Goal: Navigation & Orientation: Find specific page/section

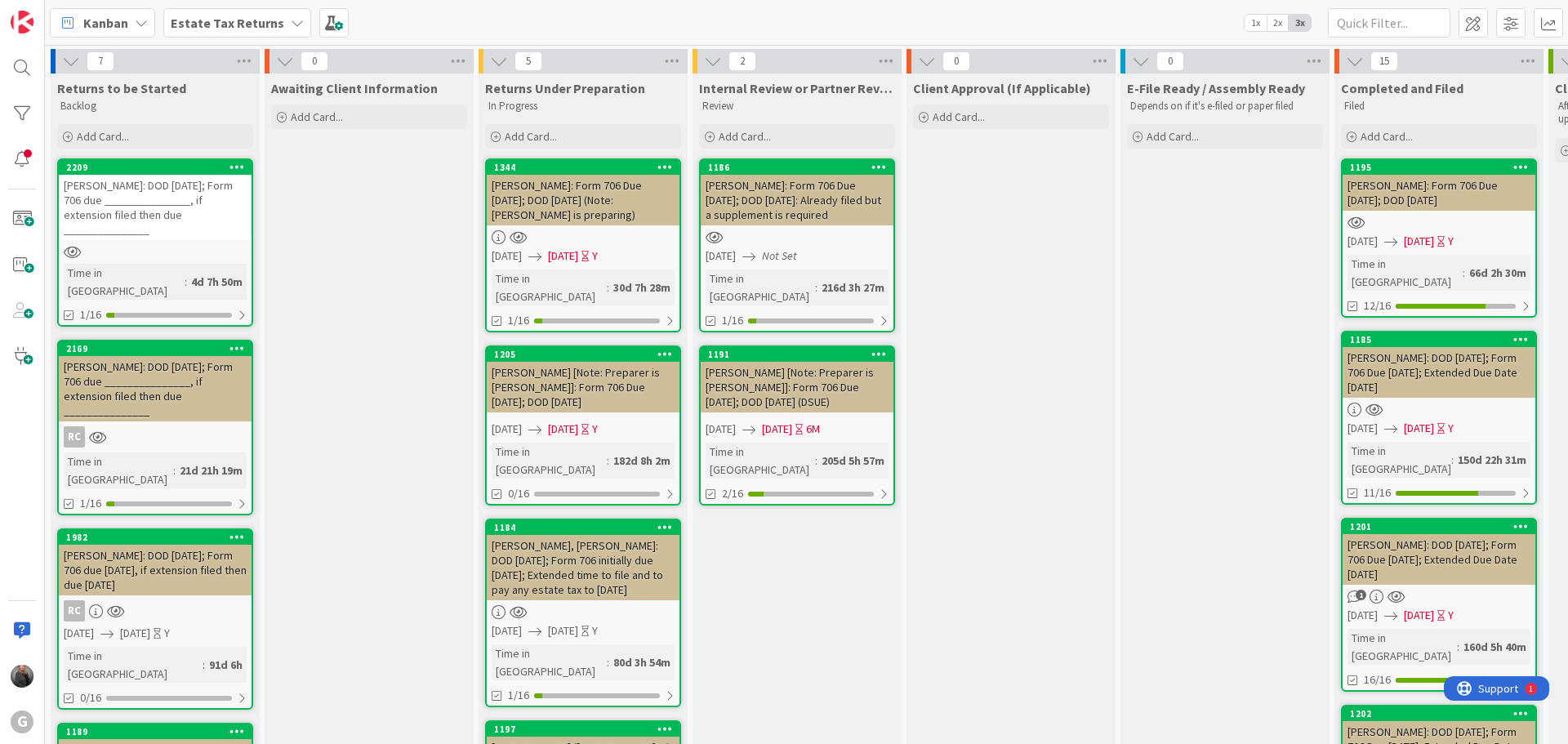
click at [189, 27] on b "Estate Tax Returns" at bounding box center [228, 23] width 114 height 17
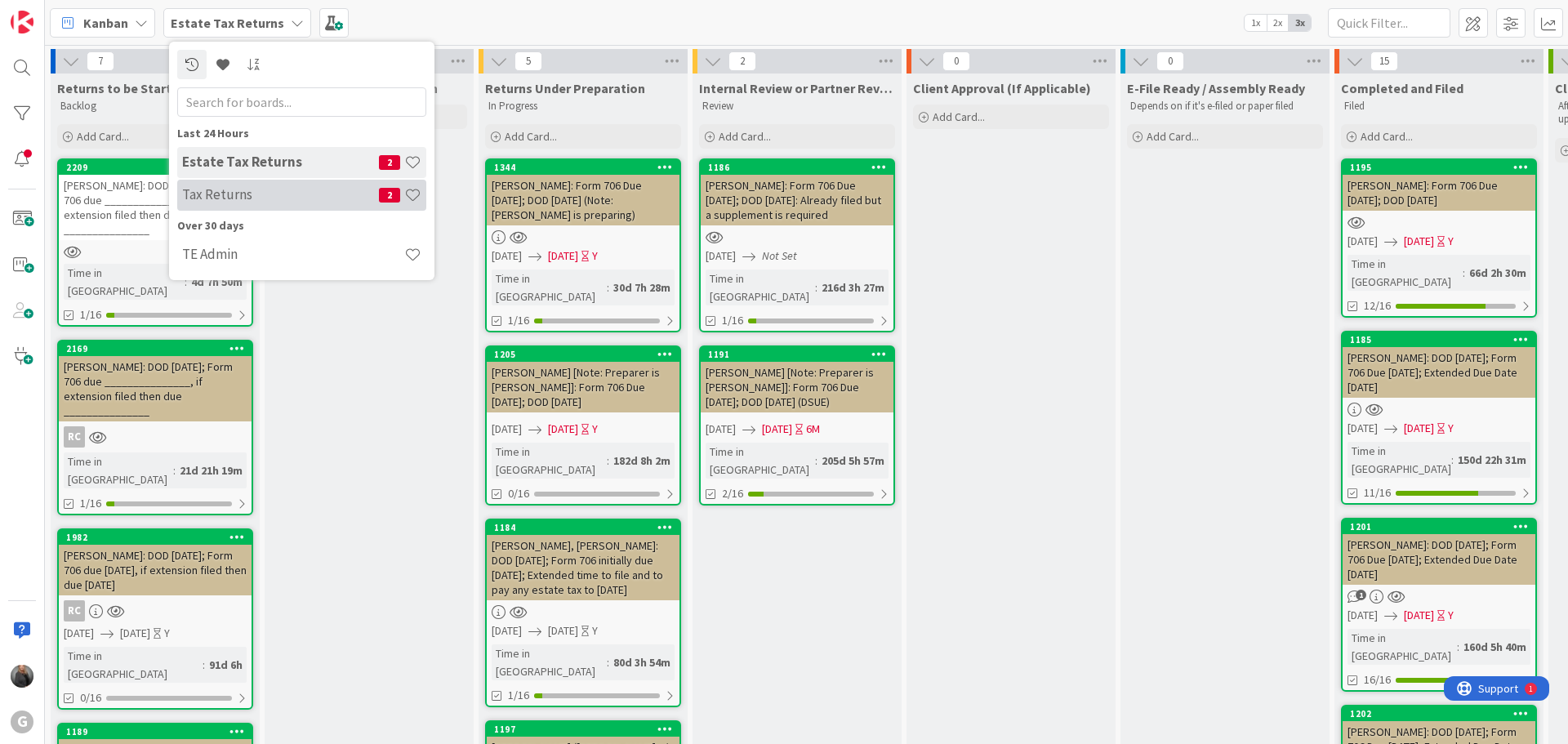
click at [209, 199] on h4 "Tax Returns" at bounding box center [280, 194] width 196 height 17
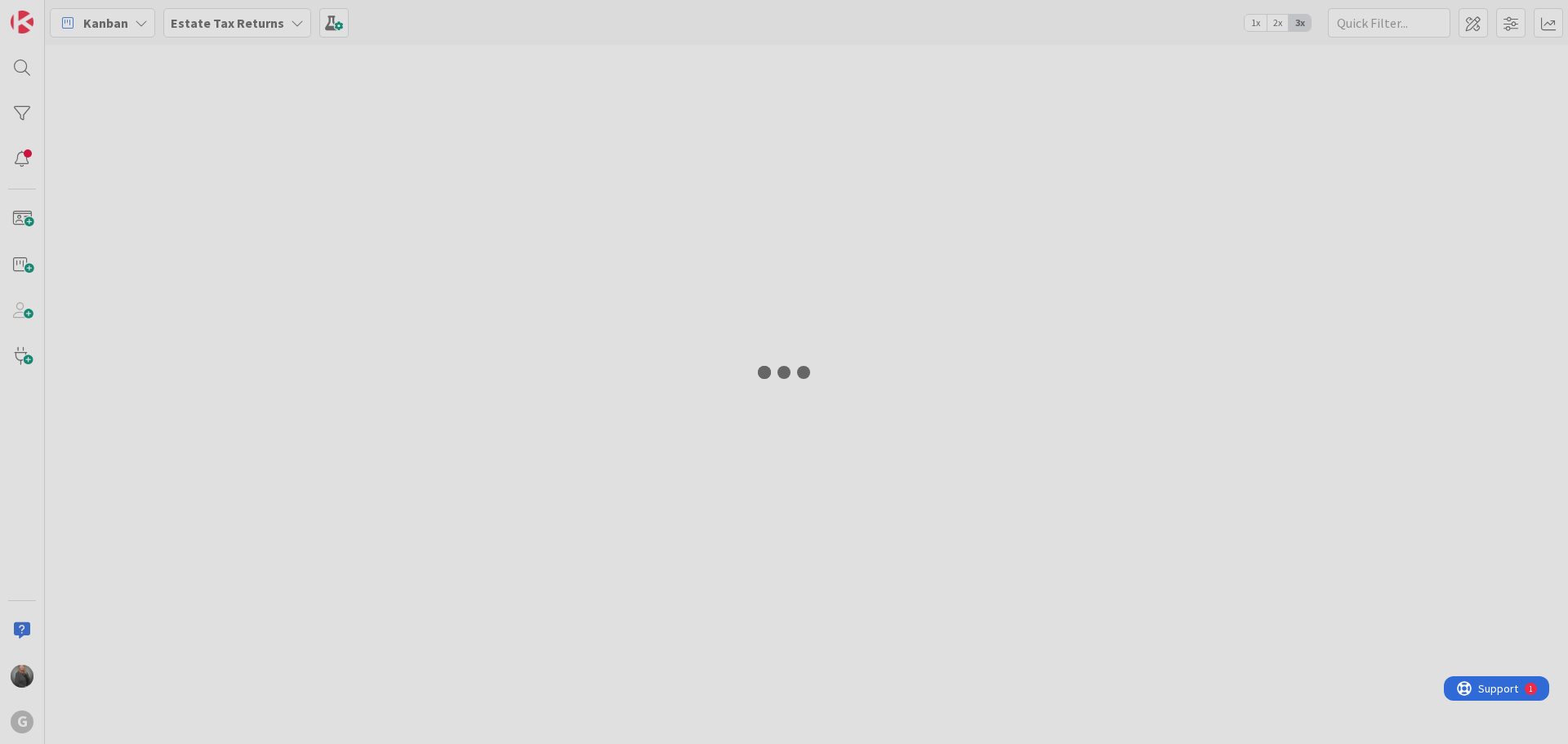
type input "?""""""""""
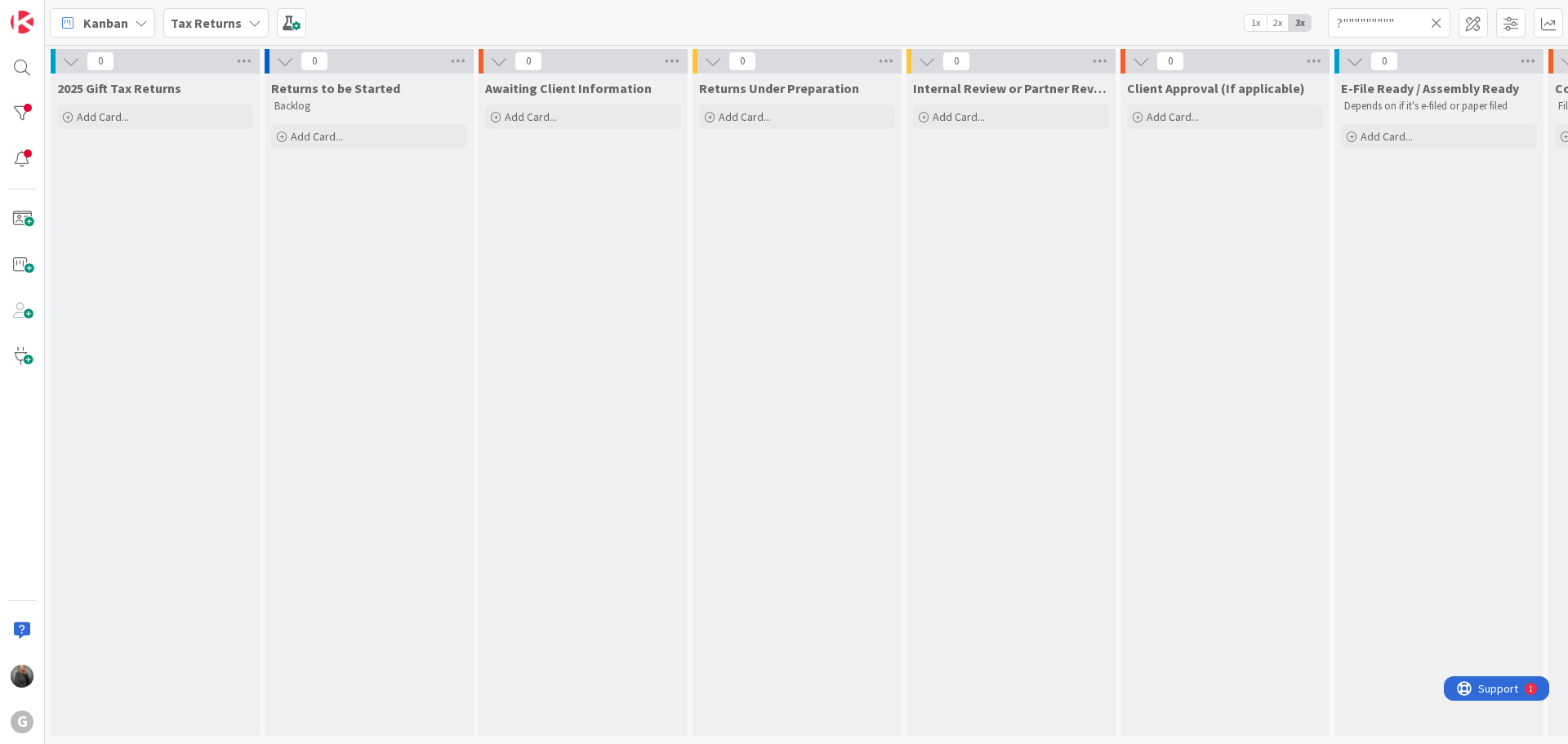
click at [174, 19] on b "Tax Returns" at bounding box center [206, 23] width 71 height 17
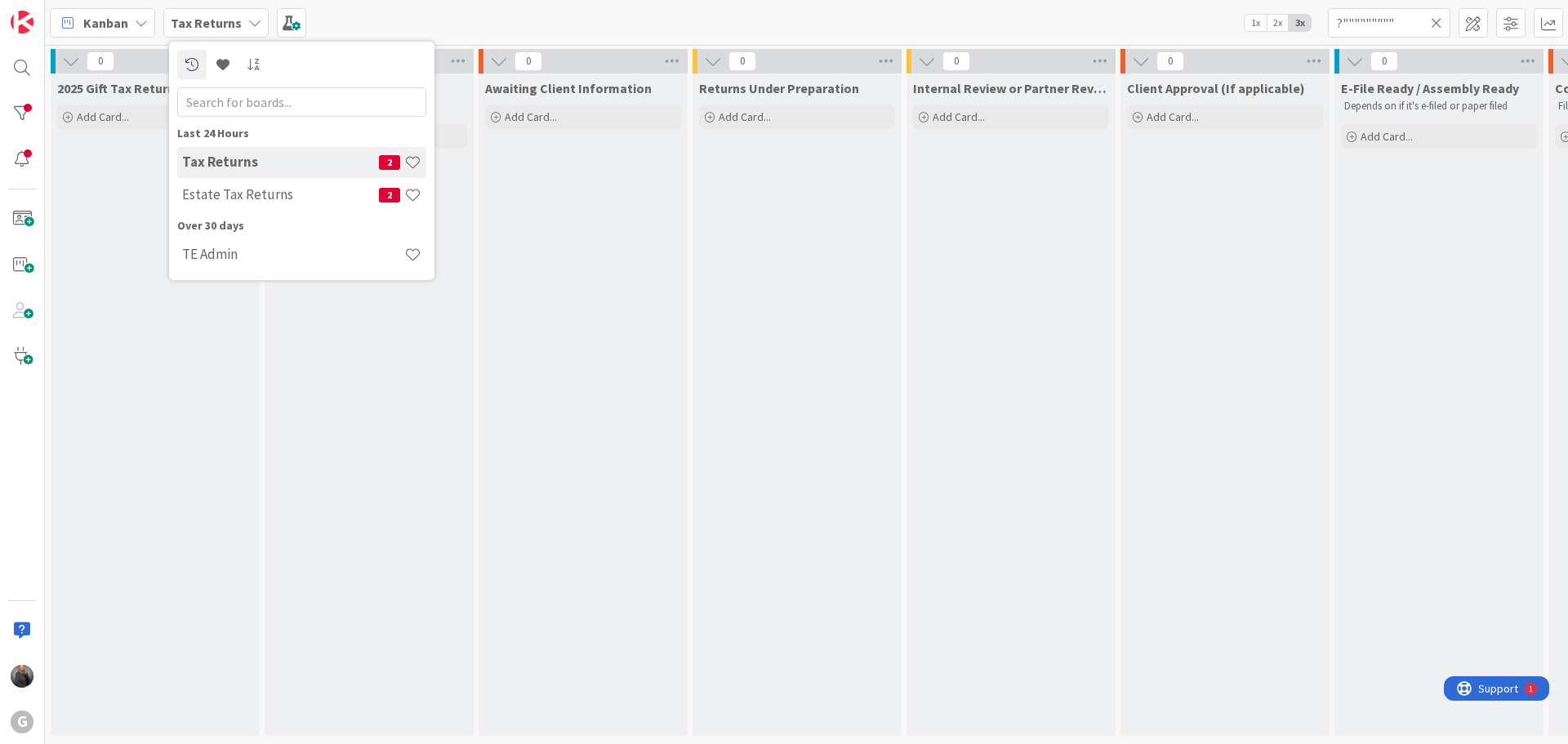
click at [206, 161] on h4 "Tax Returns" at bounding box center [280, 161] width 196 height 17
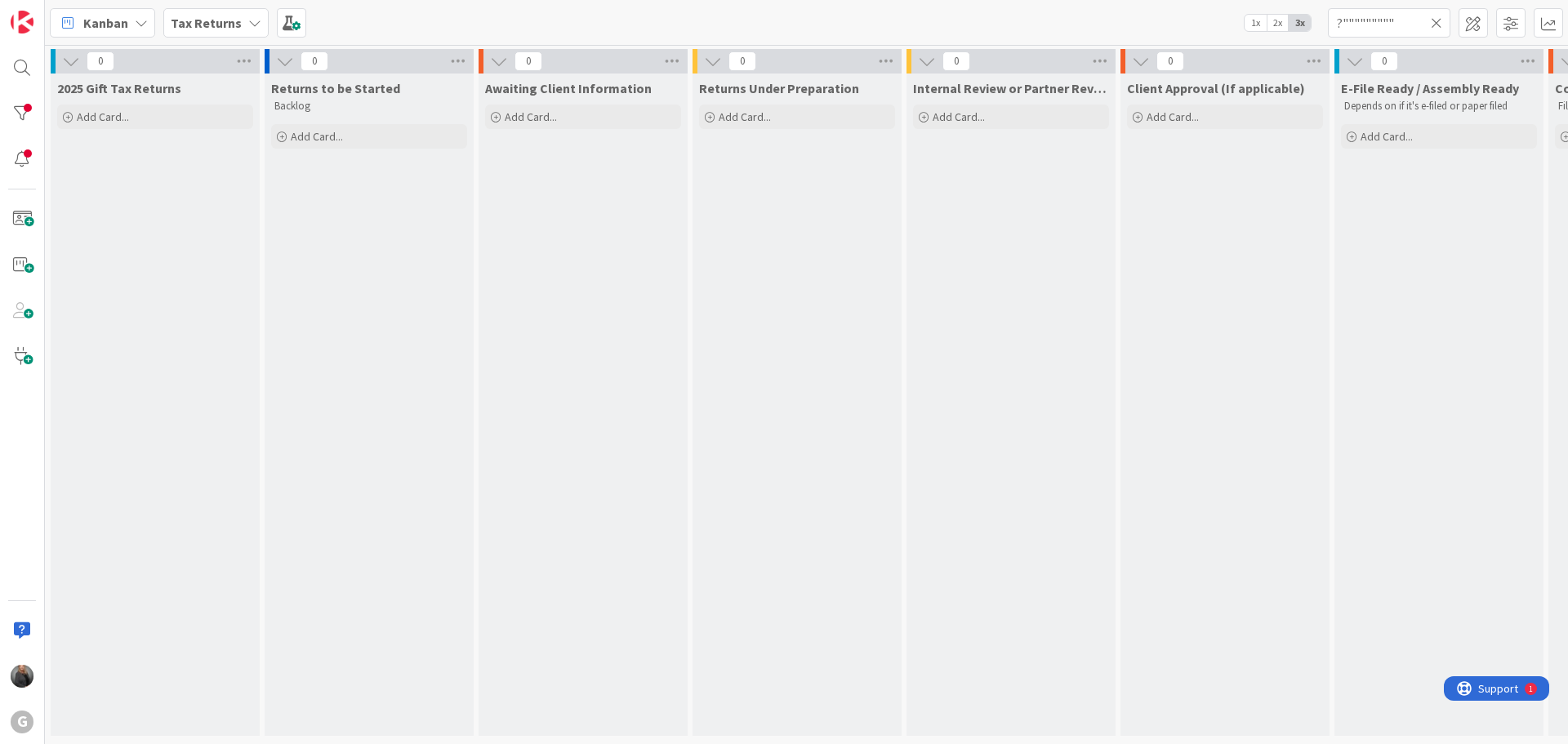
click at [581, 206] on div "Awaiting Client Information Add Card..." at bounding box center [582, 404] width 209 height 663
click at [865, 226] on div "Returns Under Preparation Add Card..." at bounding box center [796, 404] width 209 height 663
drag, startPoint x: 1038, startPoint y: 220, endPoint x: 1412, endPoint y: 226, distance: 374.0
click at [1039, 220] on div "Internal Review or Partner Review Add Card..." at bounding box center [1010, 404] width 209 height 663
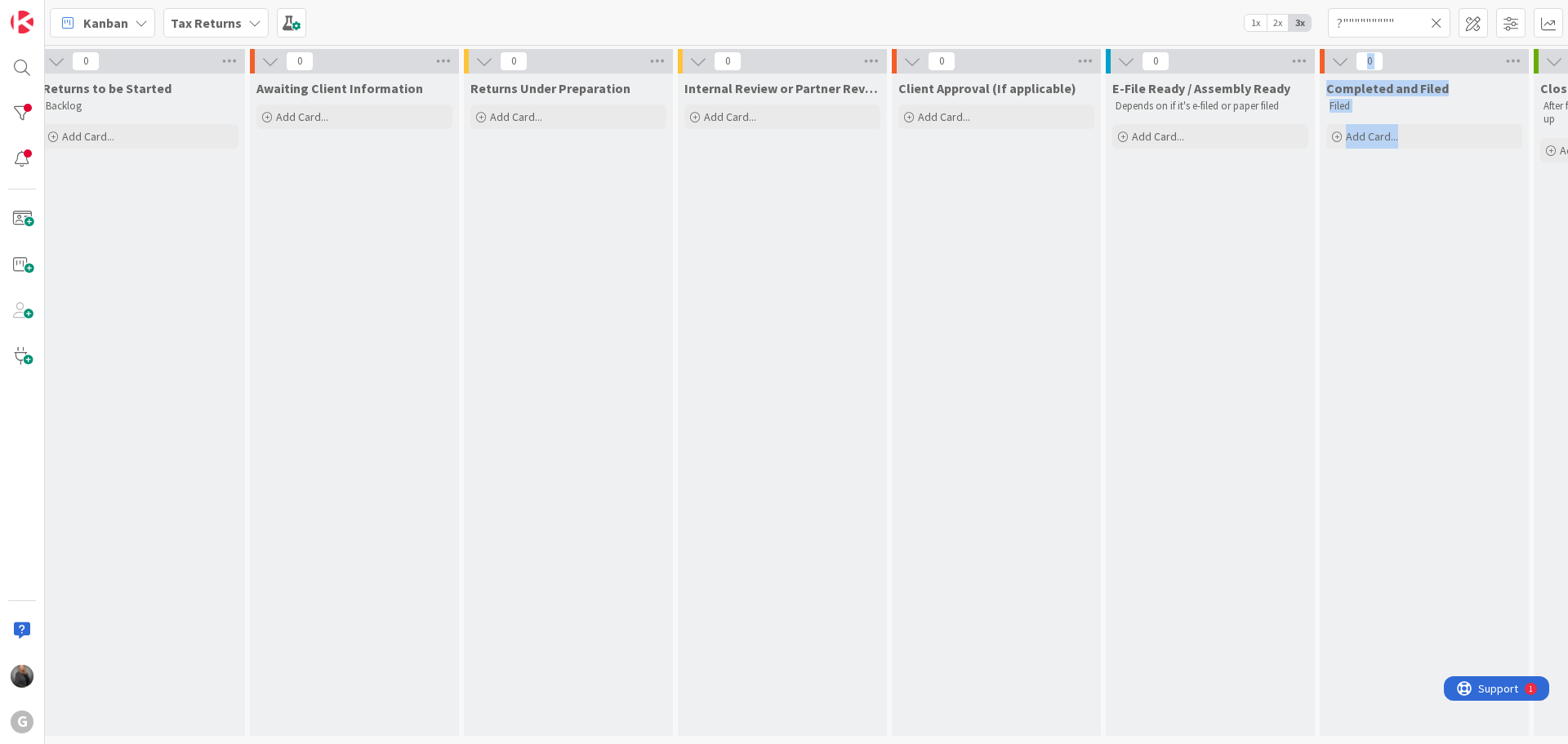
drag, startPoint x: 1546, startPoint y: 56, endPoint x: 1546, endPoint y: 73, distance: 17.0
click at [1546, 73] on div "0 2025 Gift Tax Returns Add Card... 0 Returns to be Started Backlog Add Card...…" at bounding box center [826, 397] width 2013 height 695
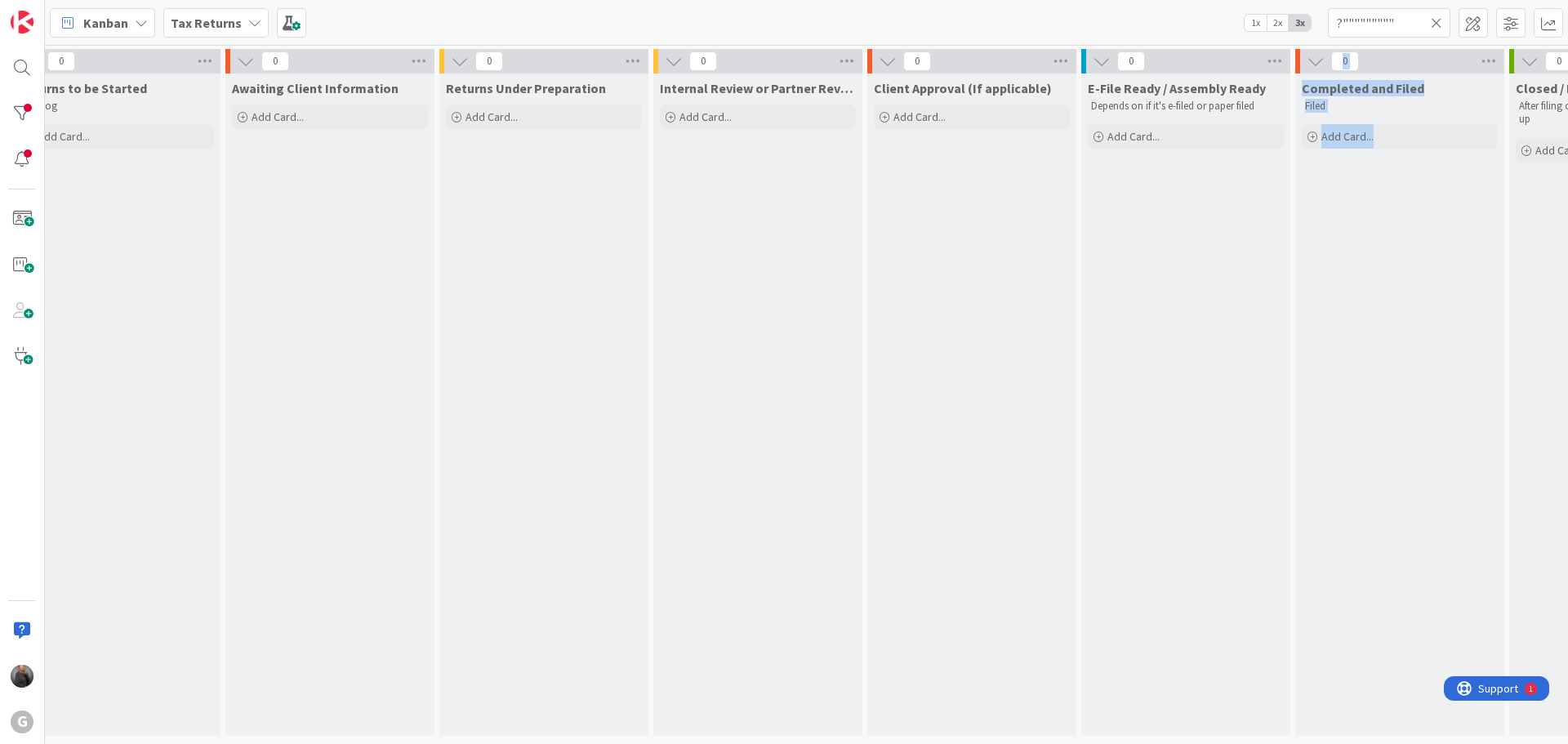
click at [1397, 245] on div "Completed and Filed Filed Add Card..." at bounding box center [1399, 404] width 209 height 663
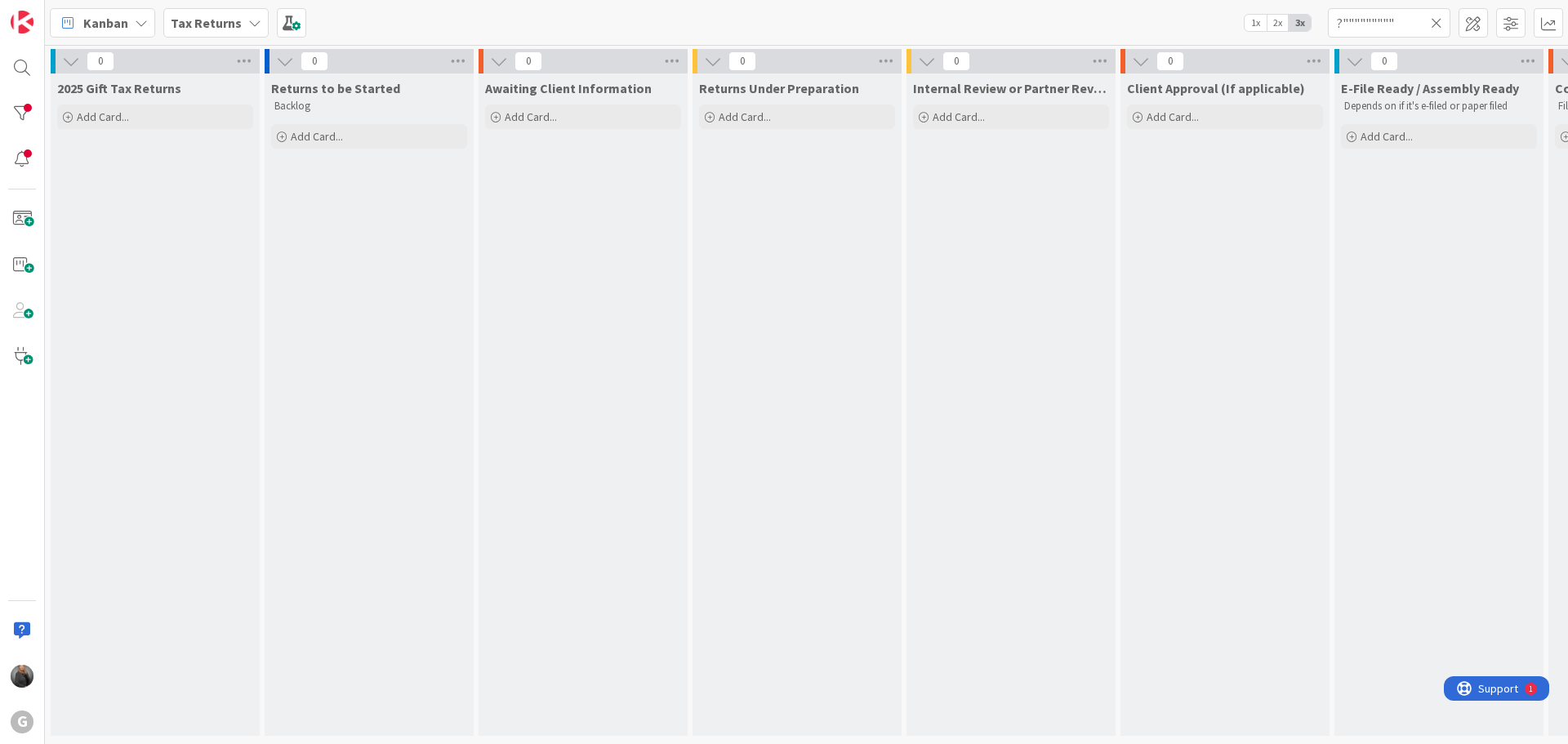
click at [228, 23] on b "Tax Returns" at bounding box center [206, 23] width 71 height 17
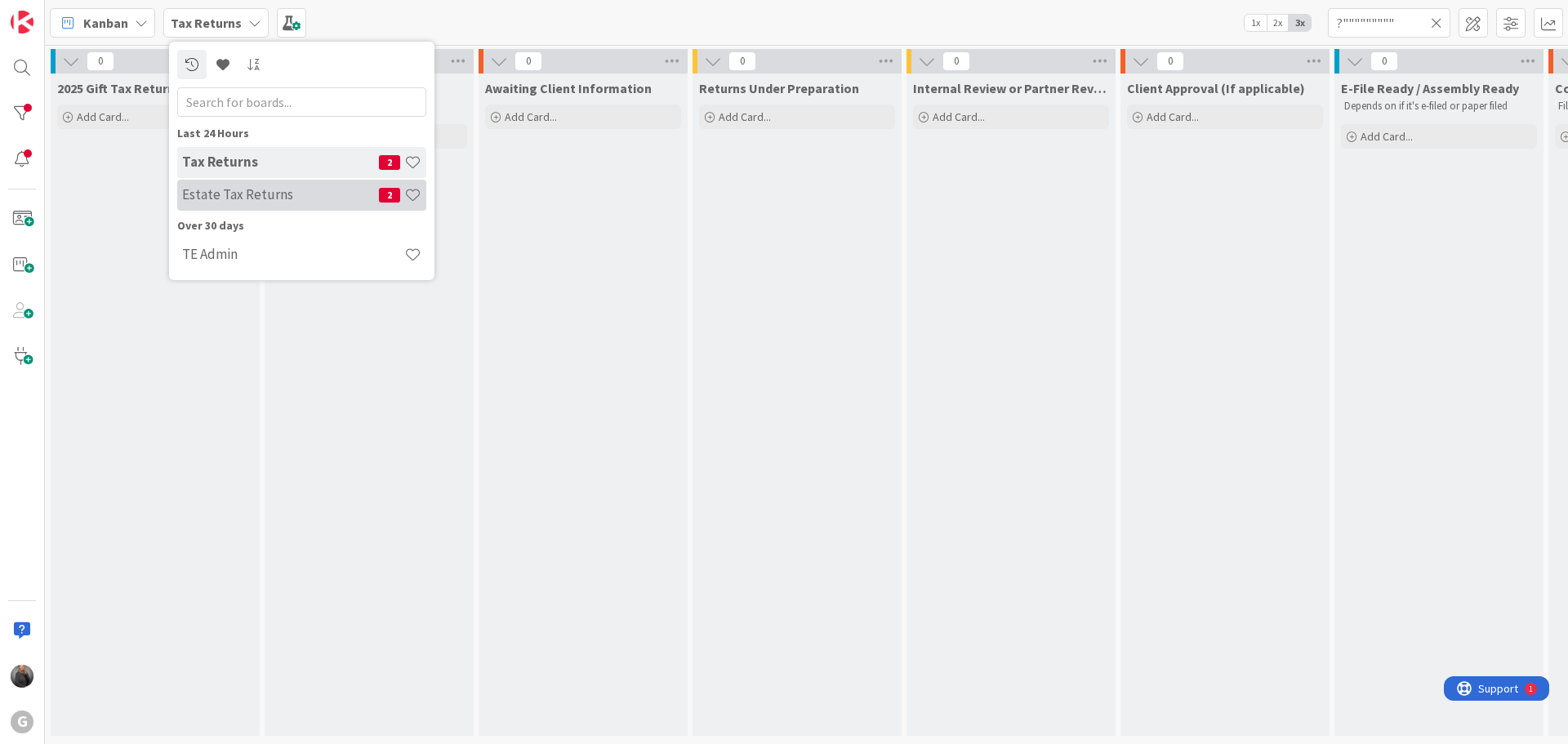
click at [221, 196] on h4 "Estate Tax Returns" at bounding box center [280, 194] width 196 height 17
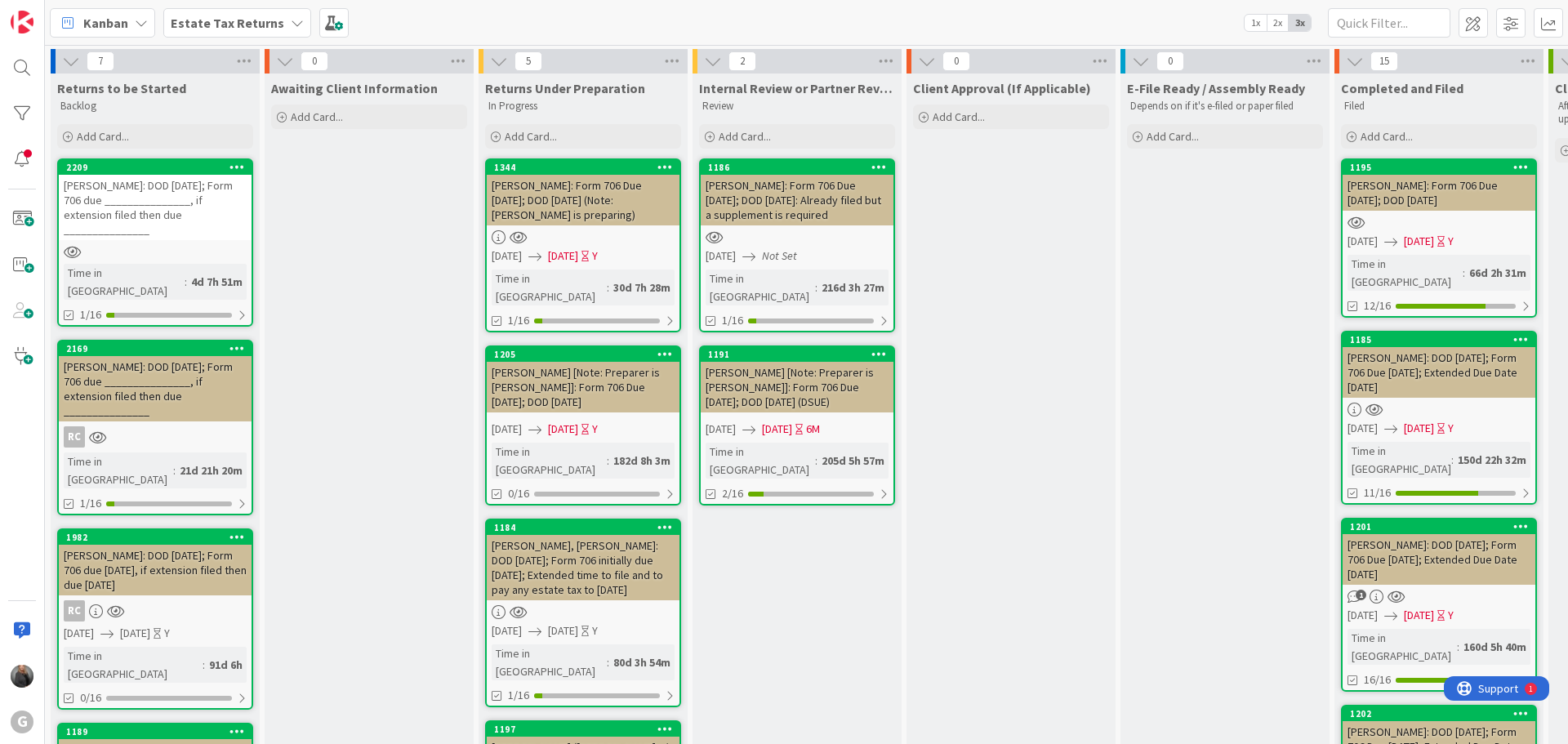
click at [195, 27] on b "Estate Tax Returns" at bounding box center [228, 23] width 114 height 17
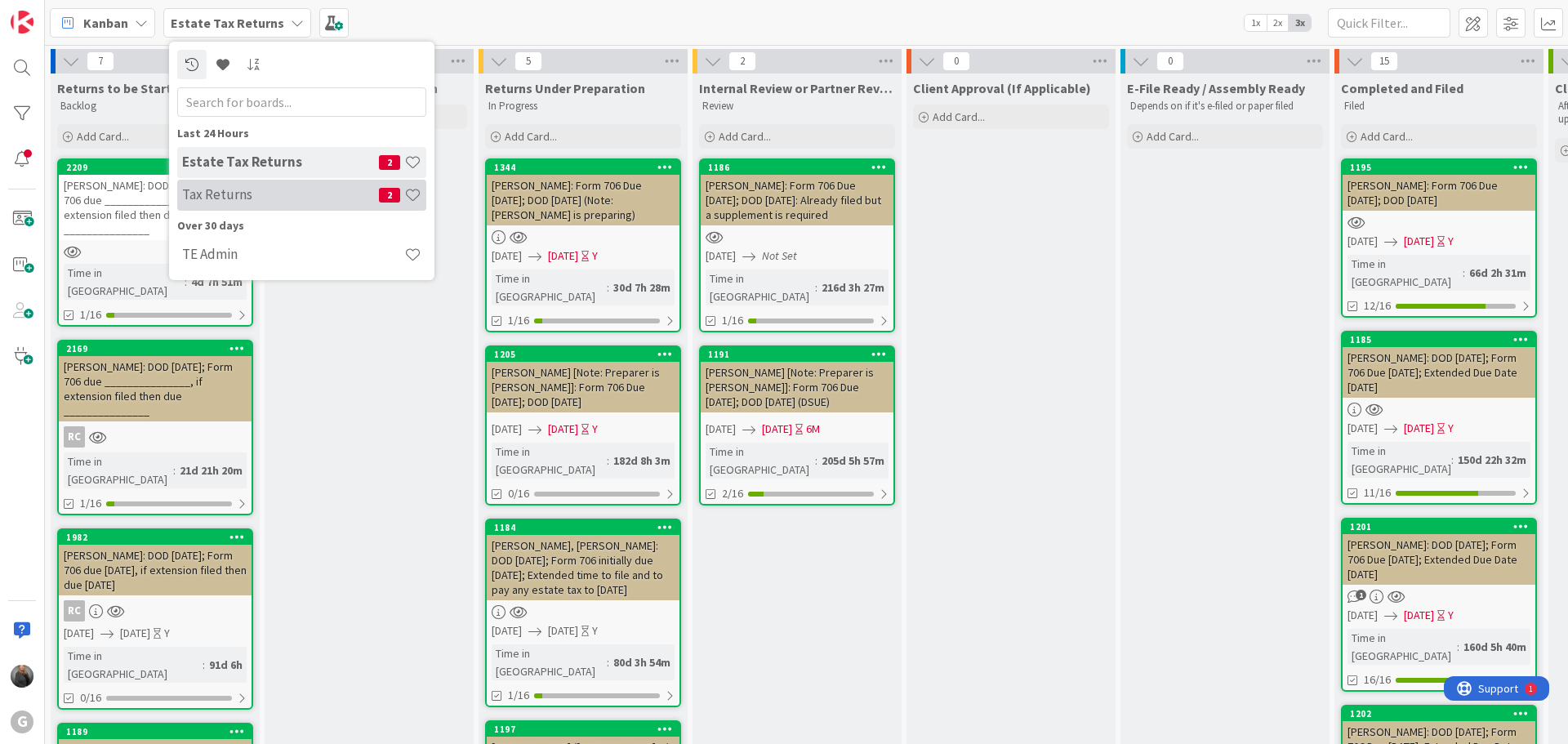
click at [202, 193] on h4 "Tax Returns" at bounding box center [280, 194] width 196 height 17
type input "?""""""""""
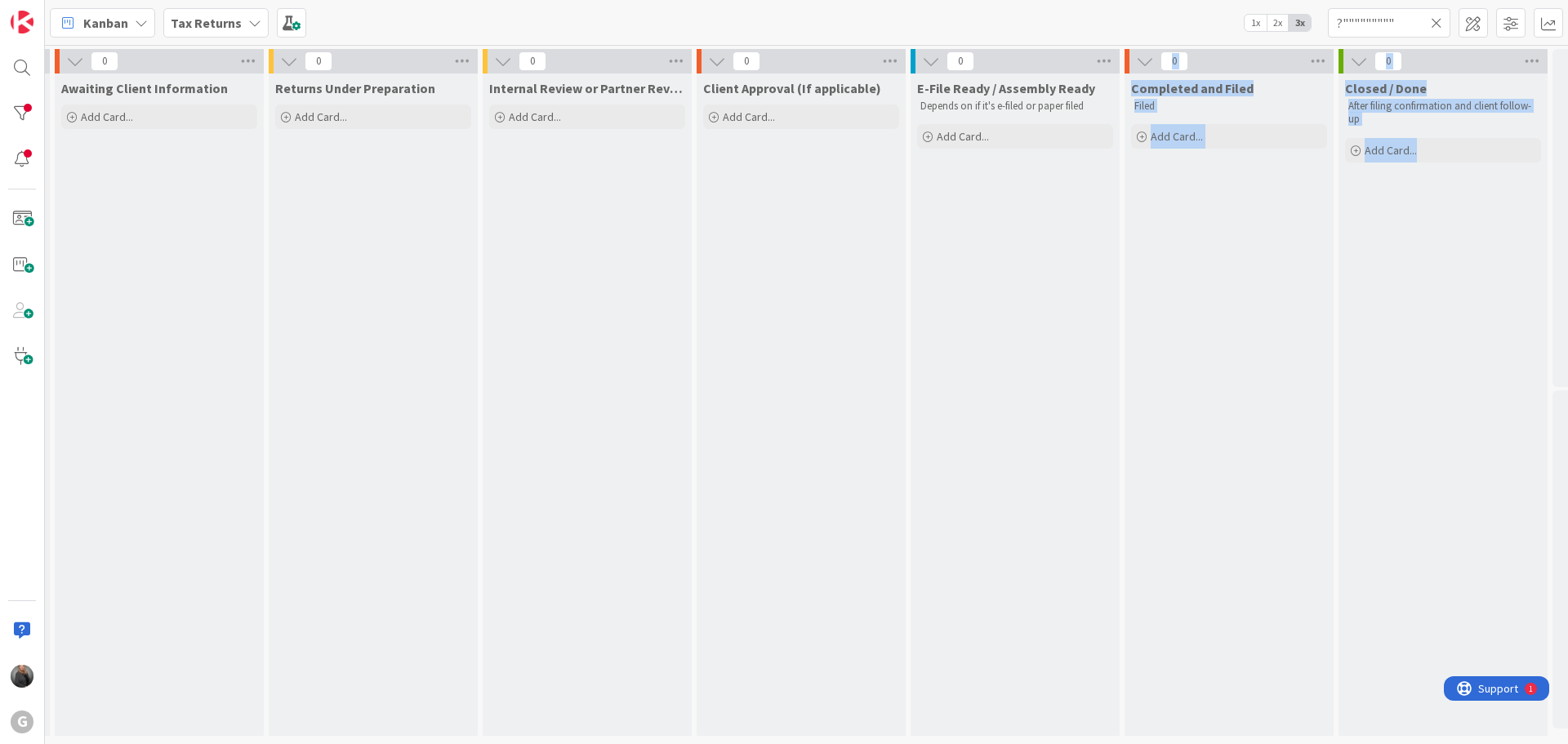
scroll to position [0, 508]
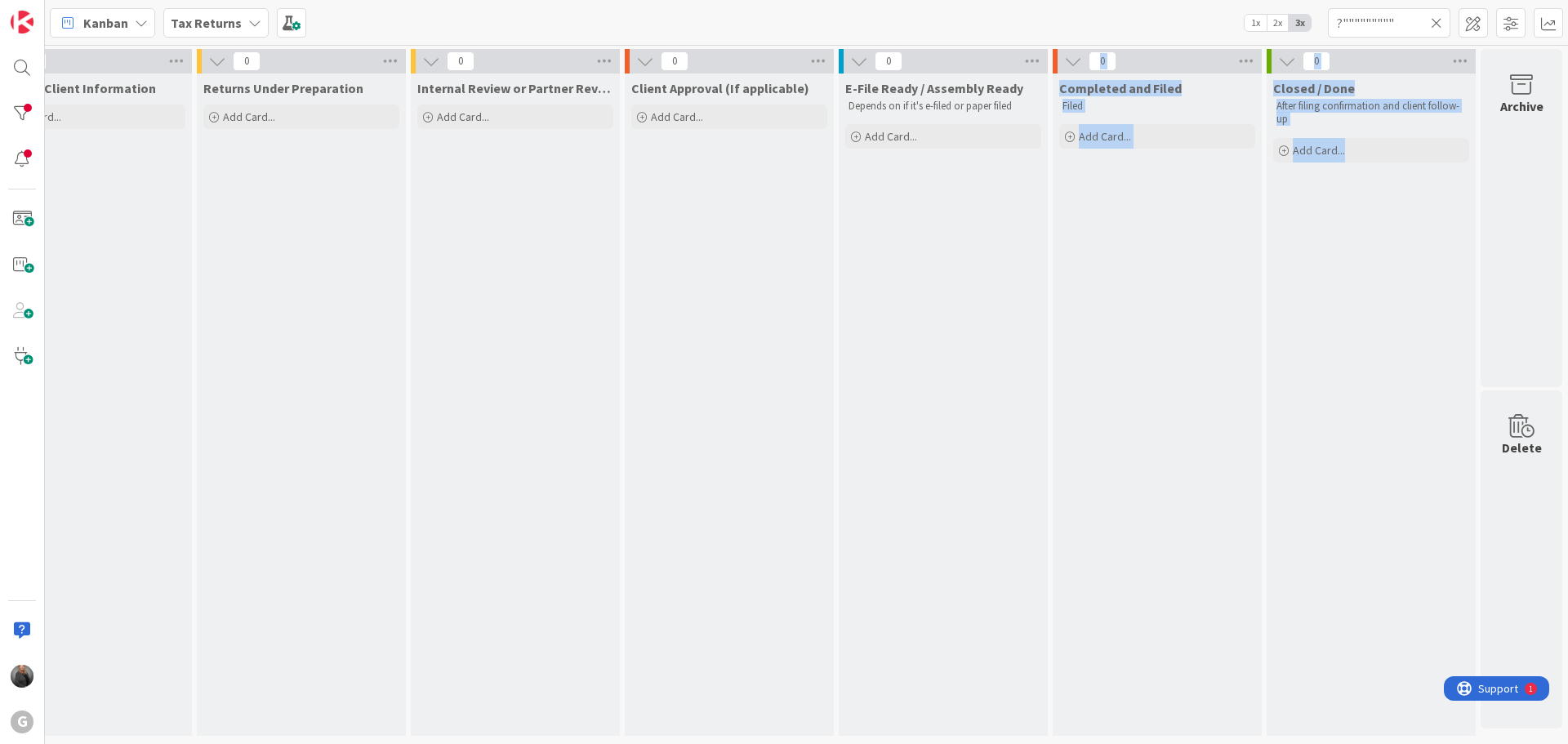
drag, startPoint x: 1551, startPoint y: 60, endPoint x: 1551, endPoint y: 95, distance: 35.0
click at [1551, 95] on div "0 2025 Gift Tax Returns Add Card... 0 Returns to be Started Backlog Add Card...…" at bounding box center [559, 397] width 2013 height 695
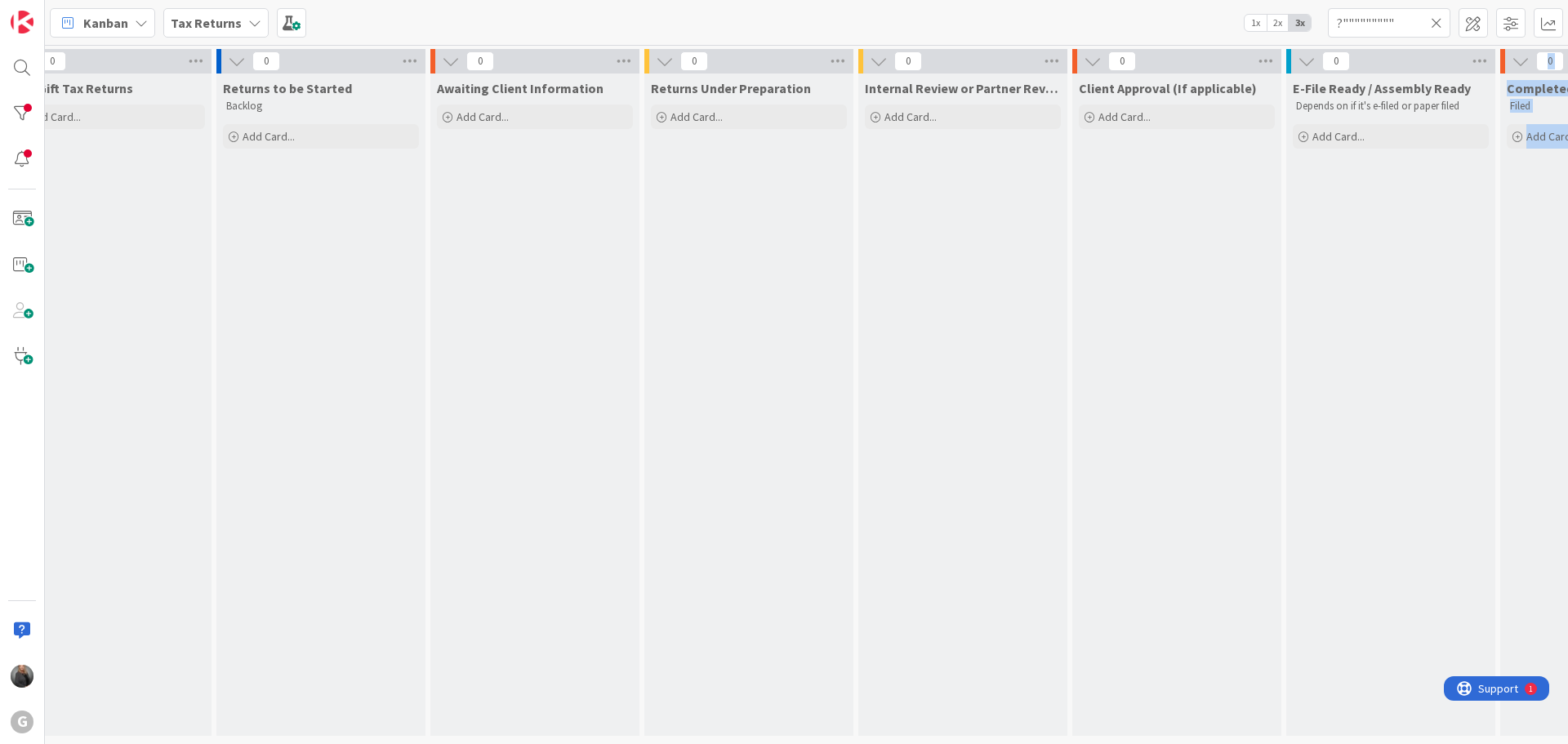
scroll to position [0, 0]
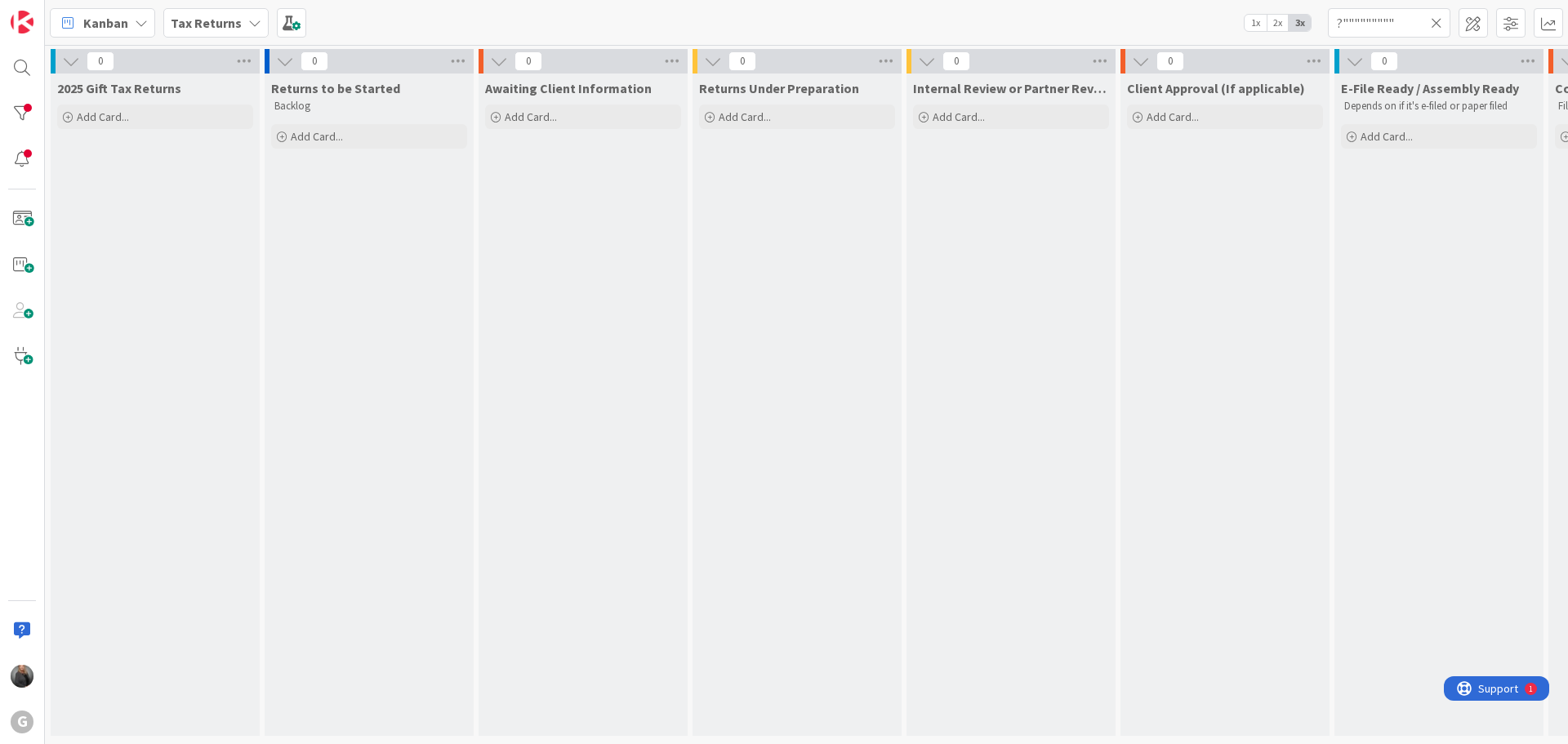
click at [172, 281] on div "2025 Gift Tax Returns Add Card..." at bounding box center [155, 404] width 209 height 663
click at [18, 165] on div at bounding box center [22, 159] width 32 height 32
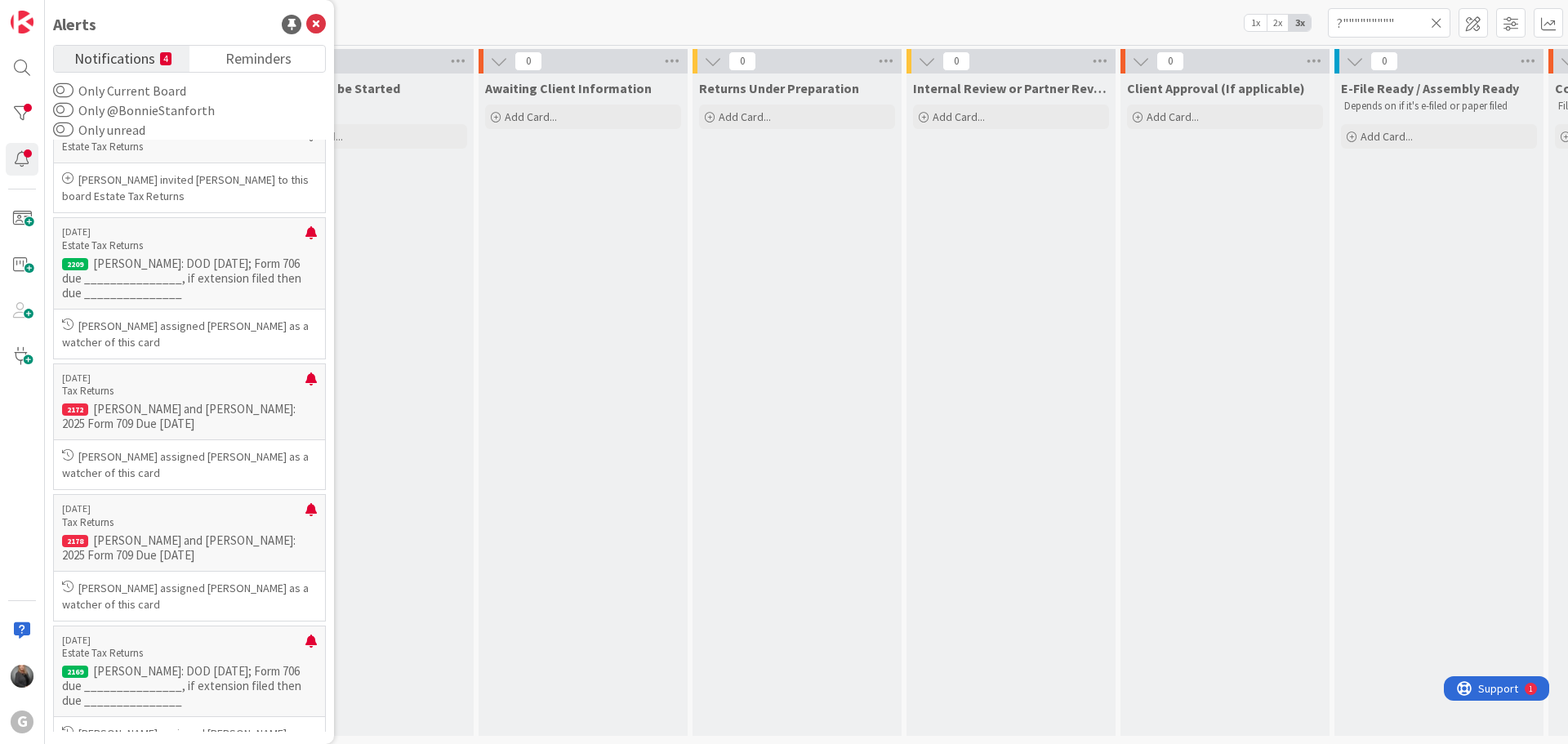
scroll to position [60, 0]
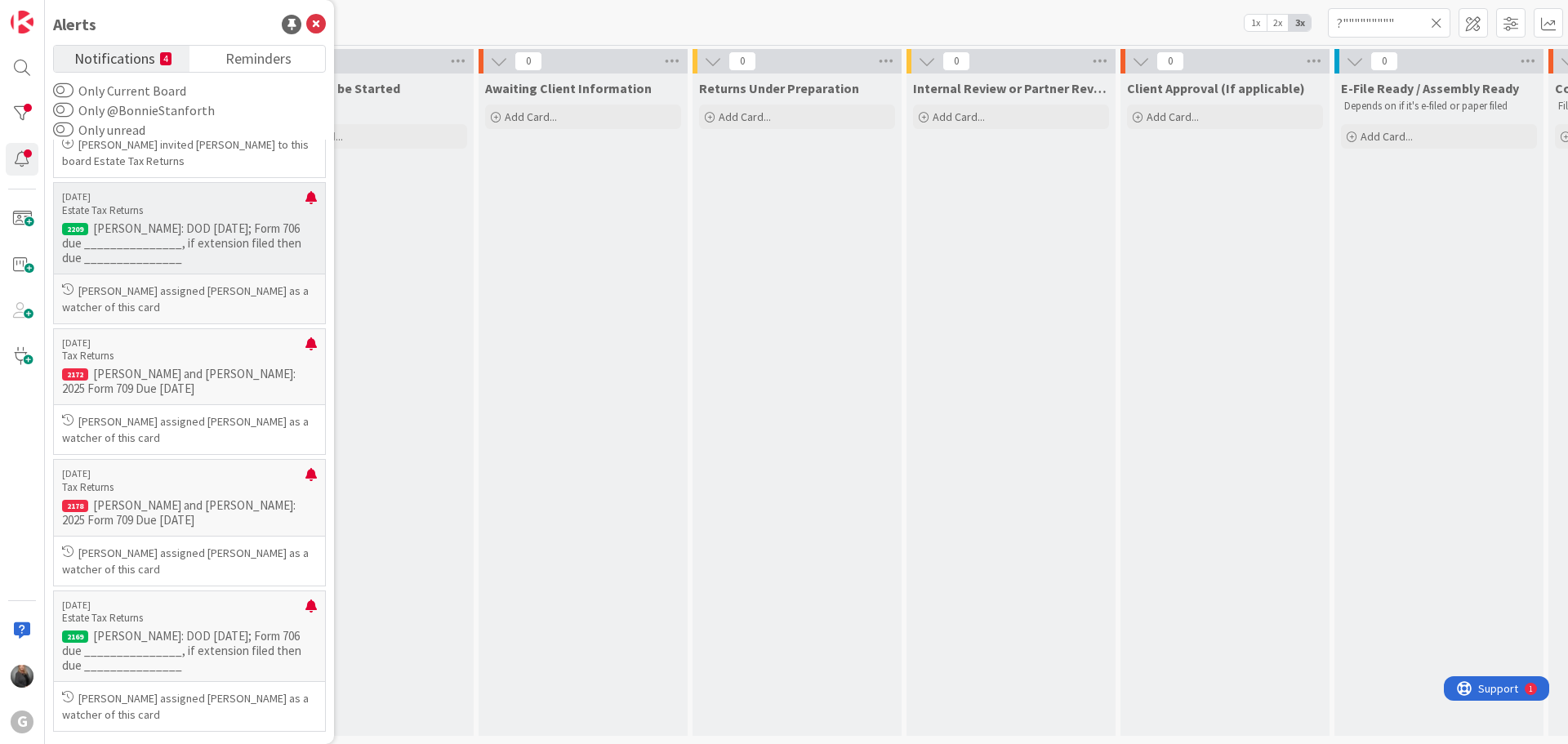
click at [206, 300] on p "Carina Arias assigned Bonnie Stanforth as a watcher of this card" at bounding box center [189, 298] width 255 height 32
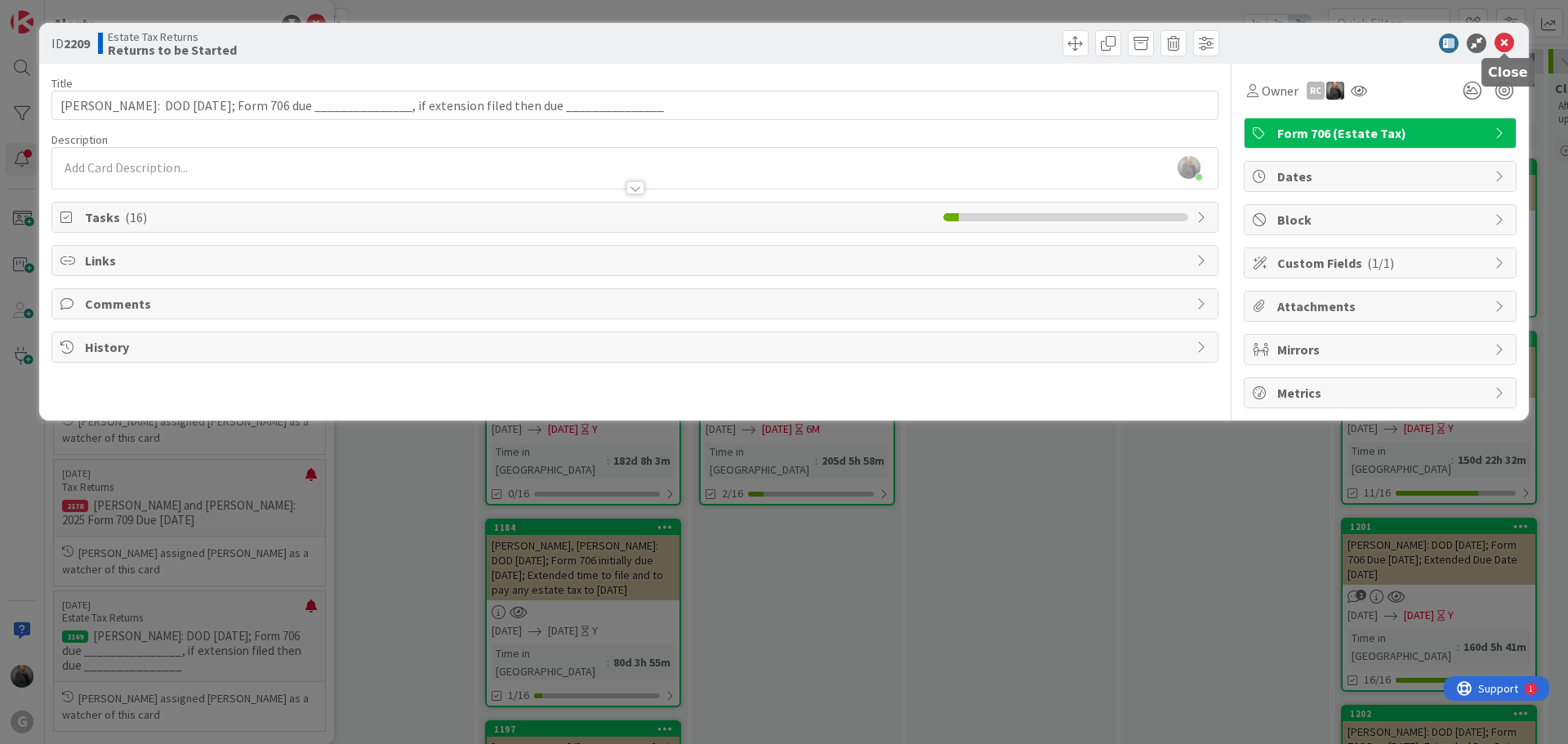
click at [1506, 40] on icon at bounding box center [1504, 43] width 20 height 20
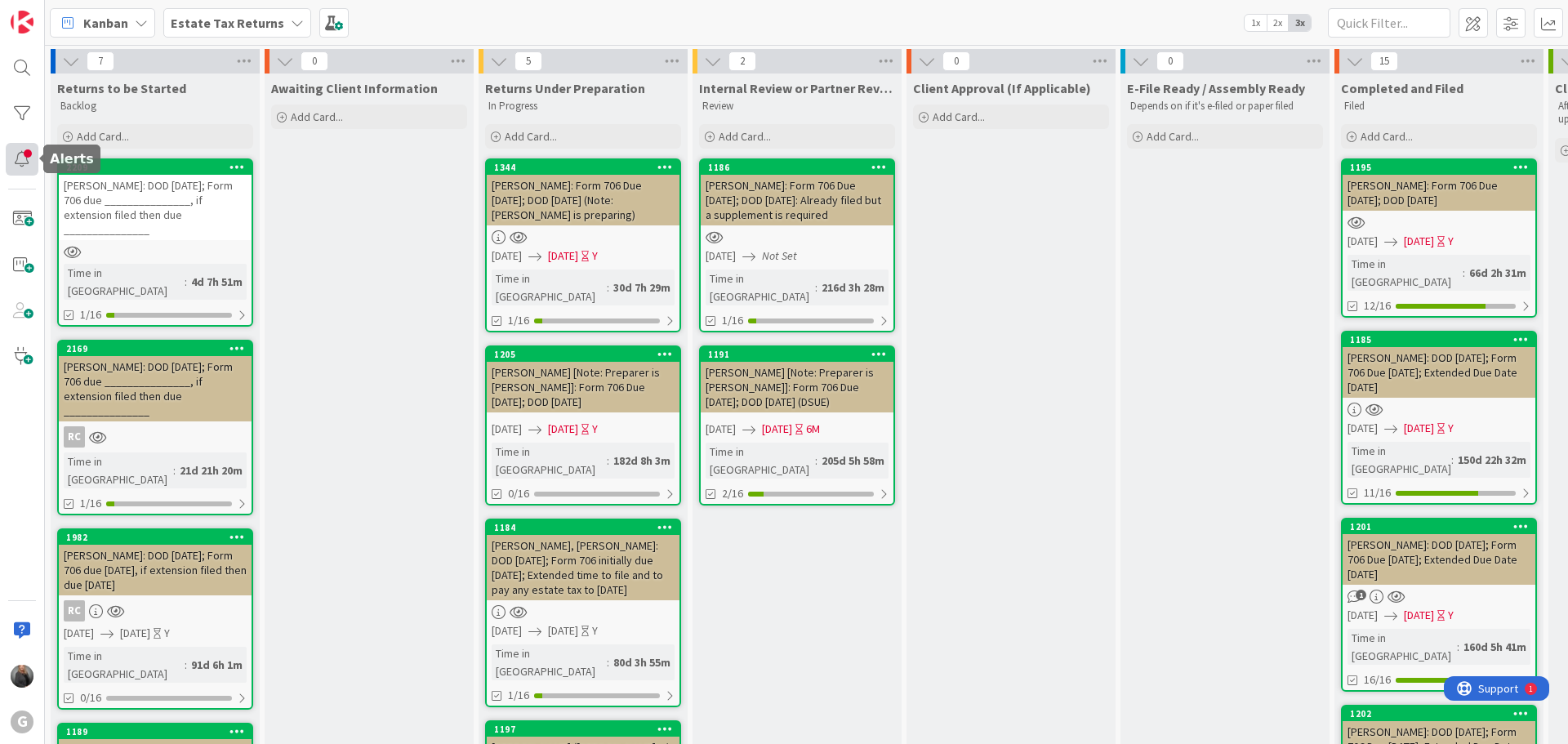
click at [21, 160] on div at bounding box center [22, 159] width 32 height 32
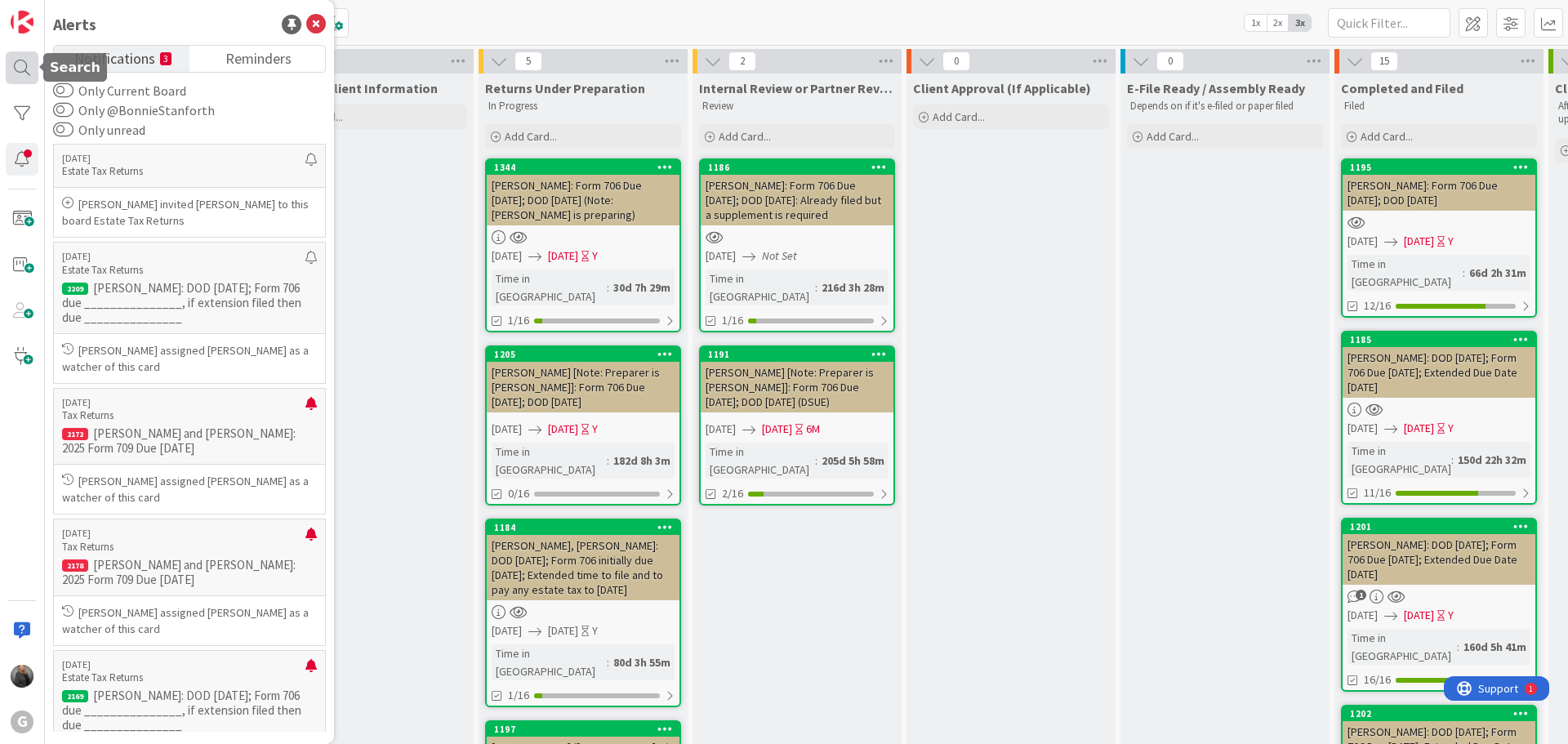
click at [14, 59] on div at bounding box center [22, 67] width 32 height 32
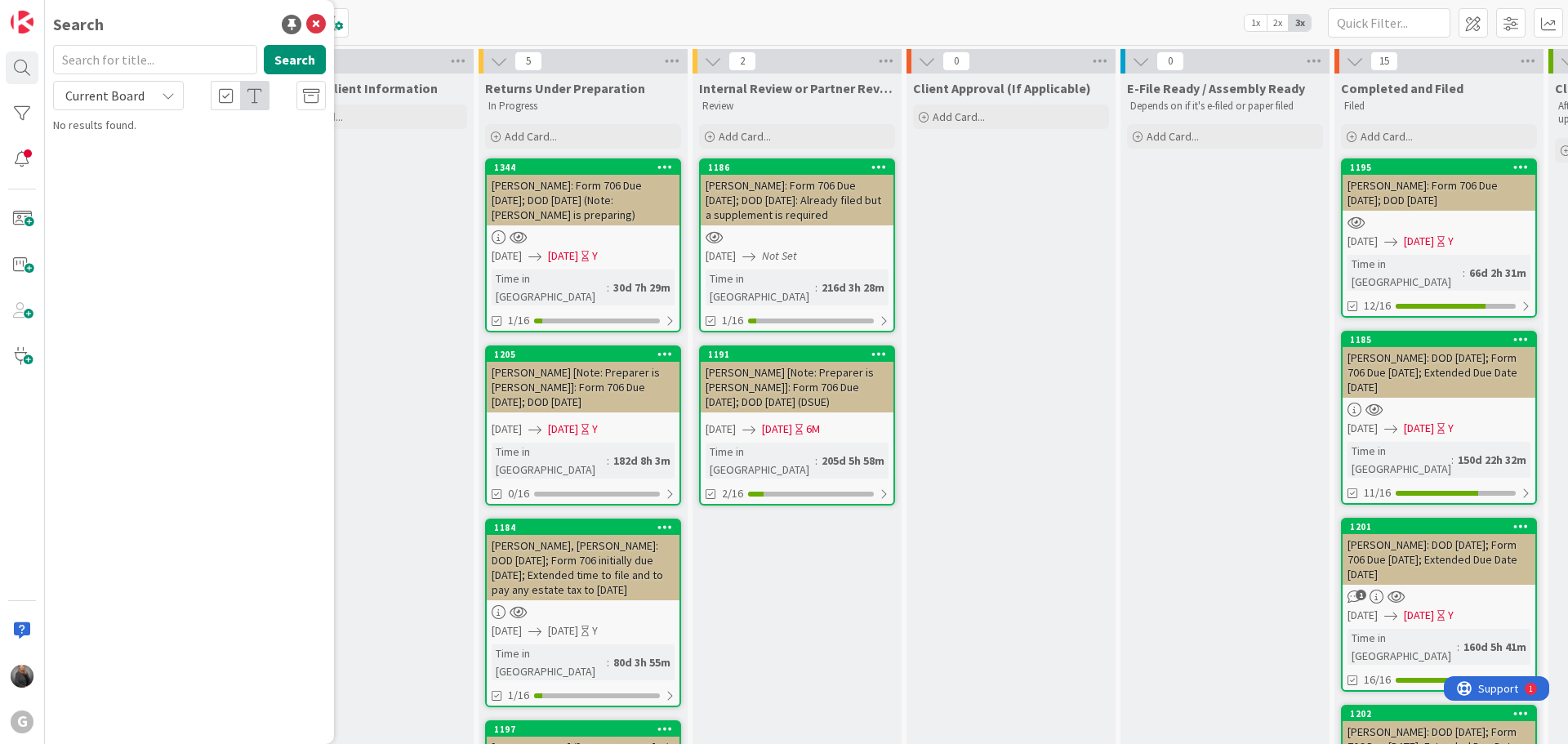
click at [148, 89] on div "Current Board" at bounding box center [118, 95] width 131 height 29
click at [98, 157] on span "All Boards" at bounding box center [146, 163] width 170 height 25
click at [311, 29] on icon at bounding box center [316, 25] width 20 height 20
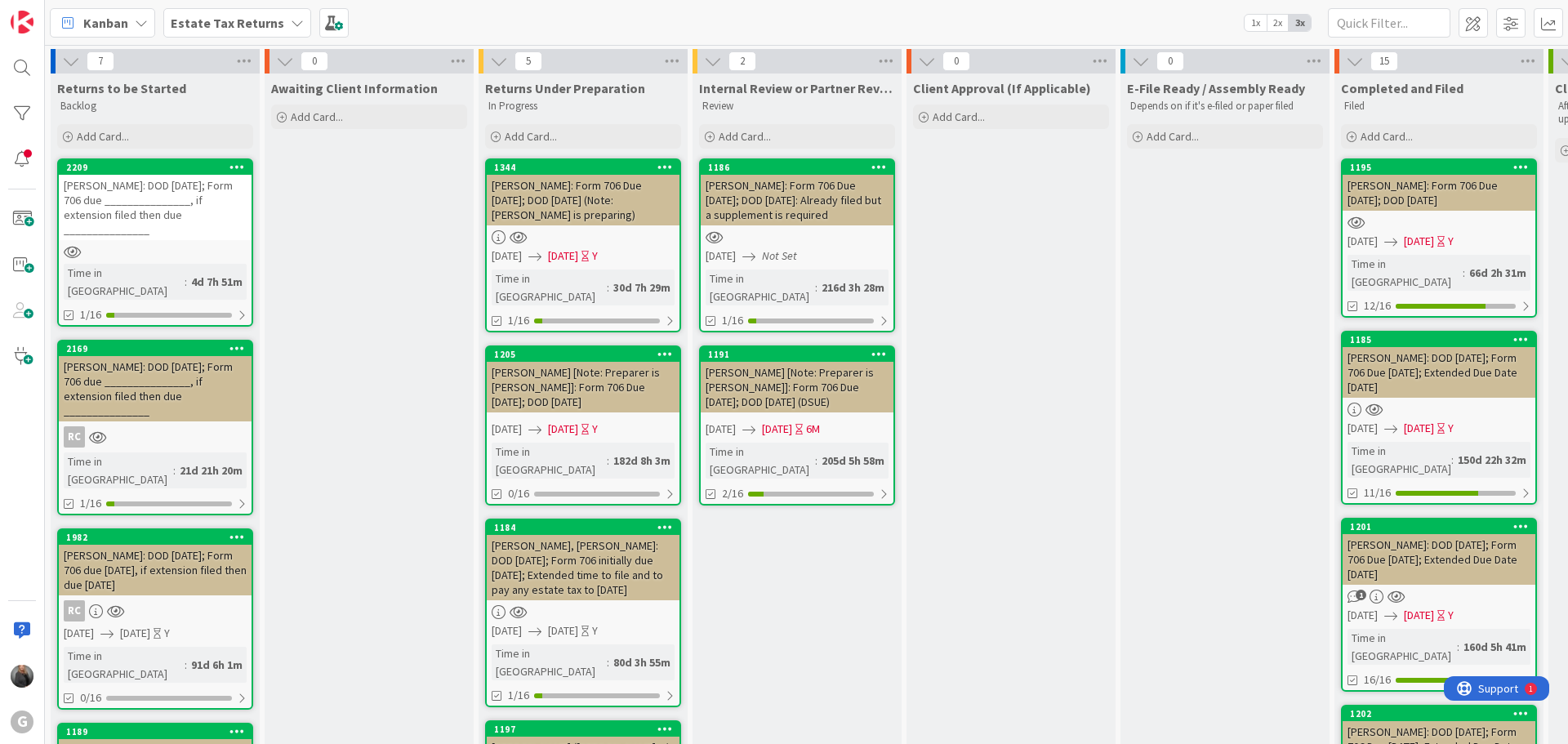
click at [221, 22] on b "Estate Tax Returns" at bounding box center [228, 23] width 114 height 17
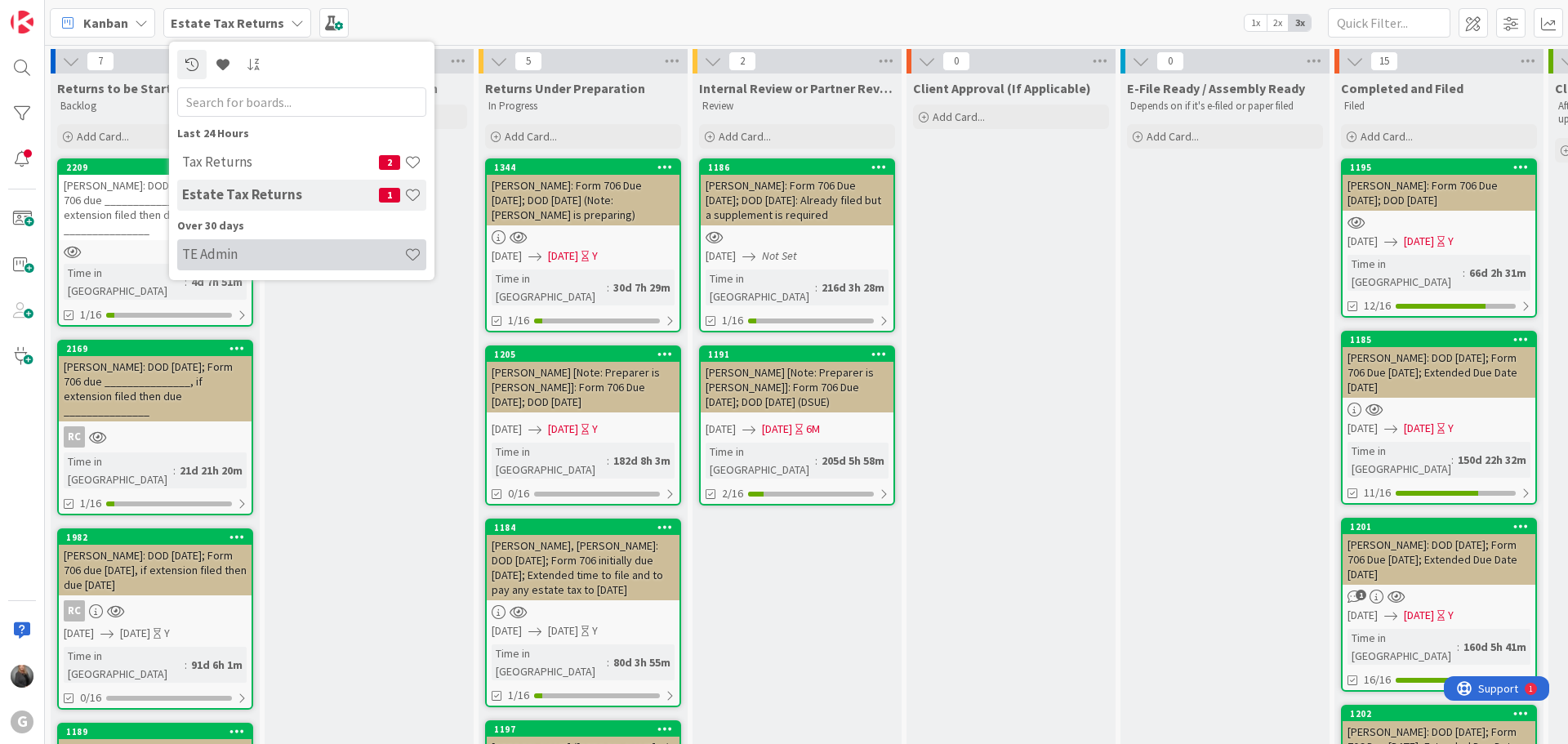
click at [211, 255] on h4 "TE Admin" at bounding box center [293, 253] width 222 height 17
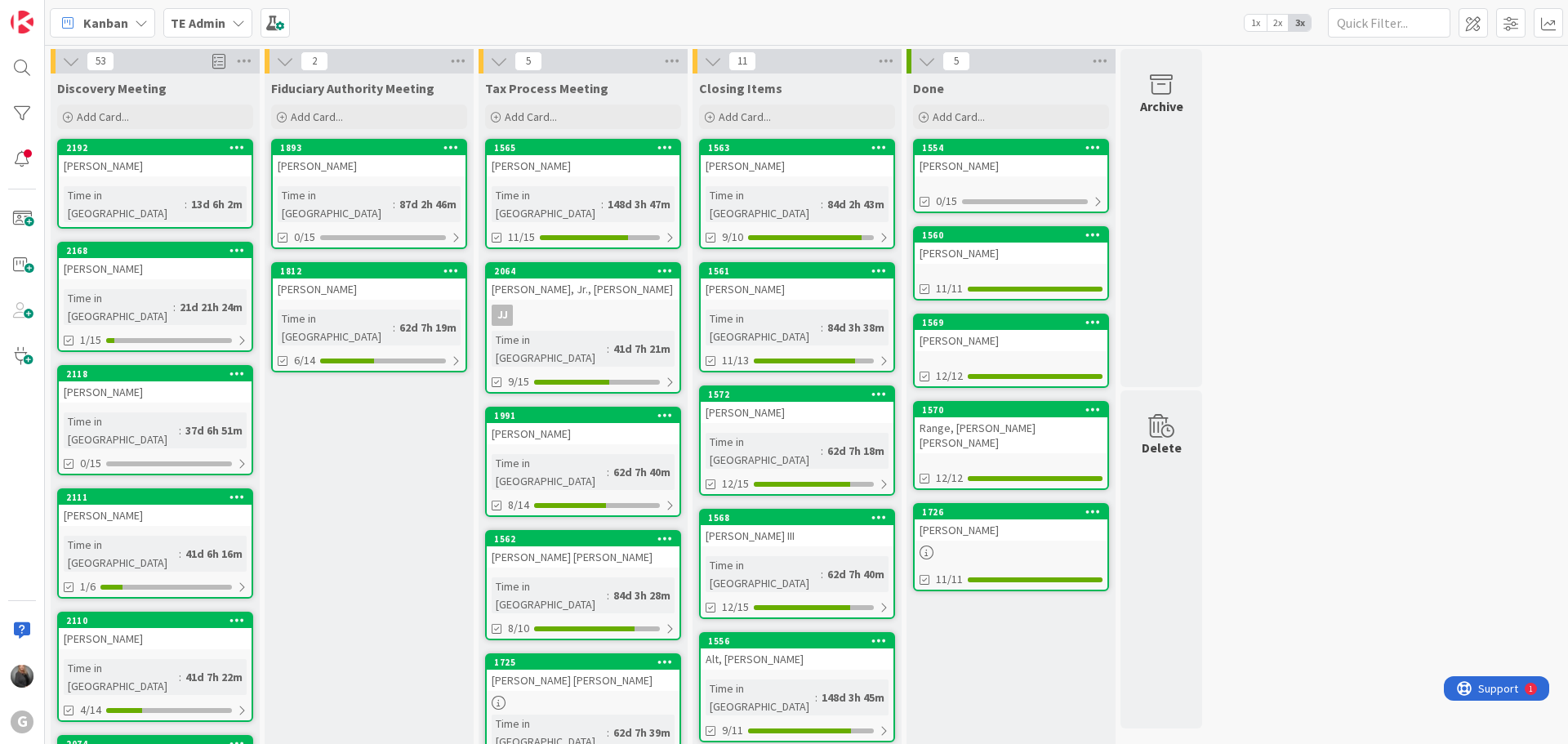
click at [232, 24] on icon at bounding box center [238, 23] width 13 height 13
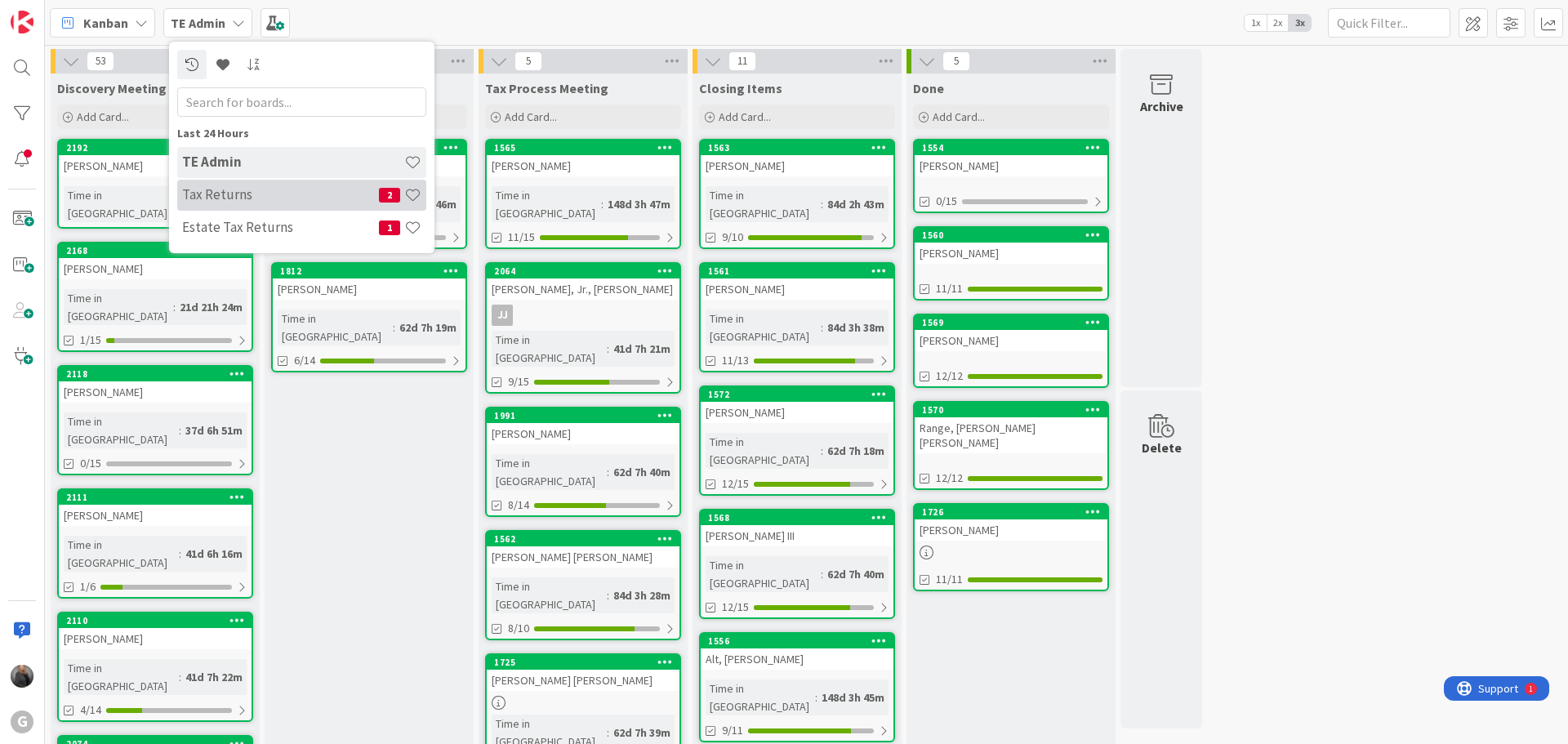
click at [211, 191] on h4 "Tax Returns" at bounding box center [280, 194] width 196 height 17
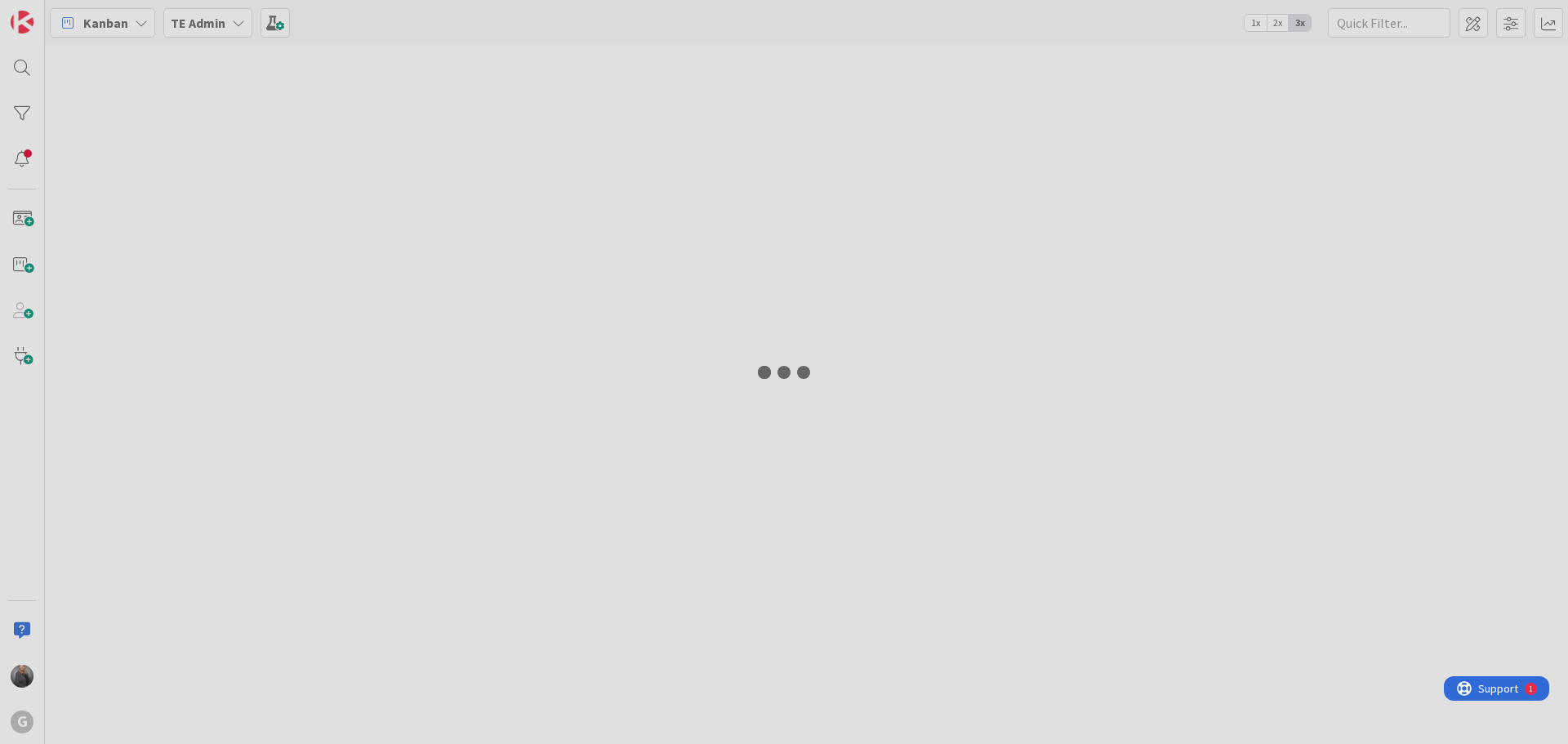
type input "?""""""""""
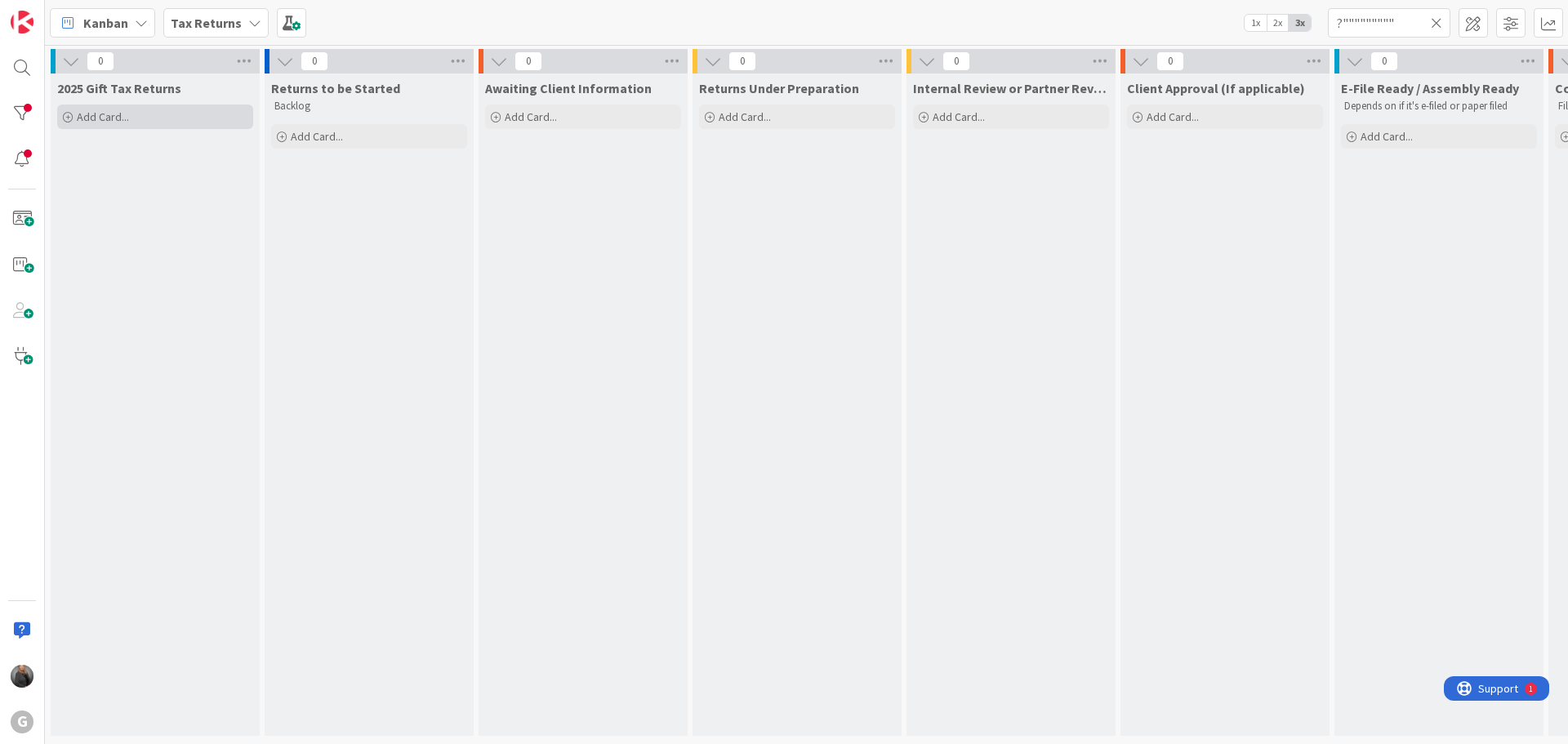
click at [96, 117] on span "Add Card..." at bounding box center [102, 116] width 52 height 15
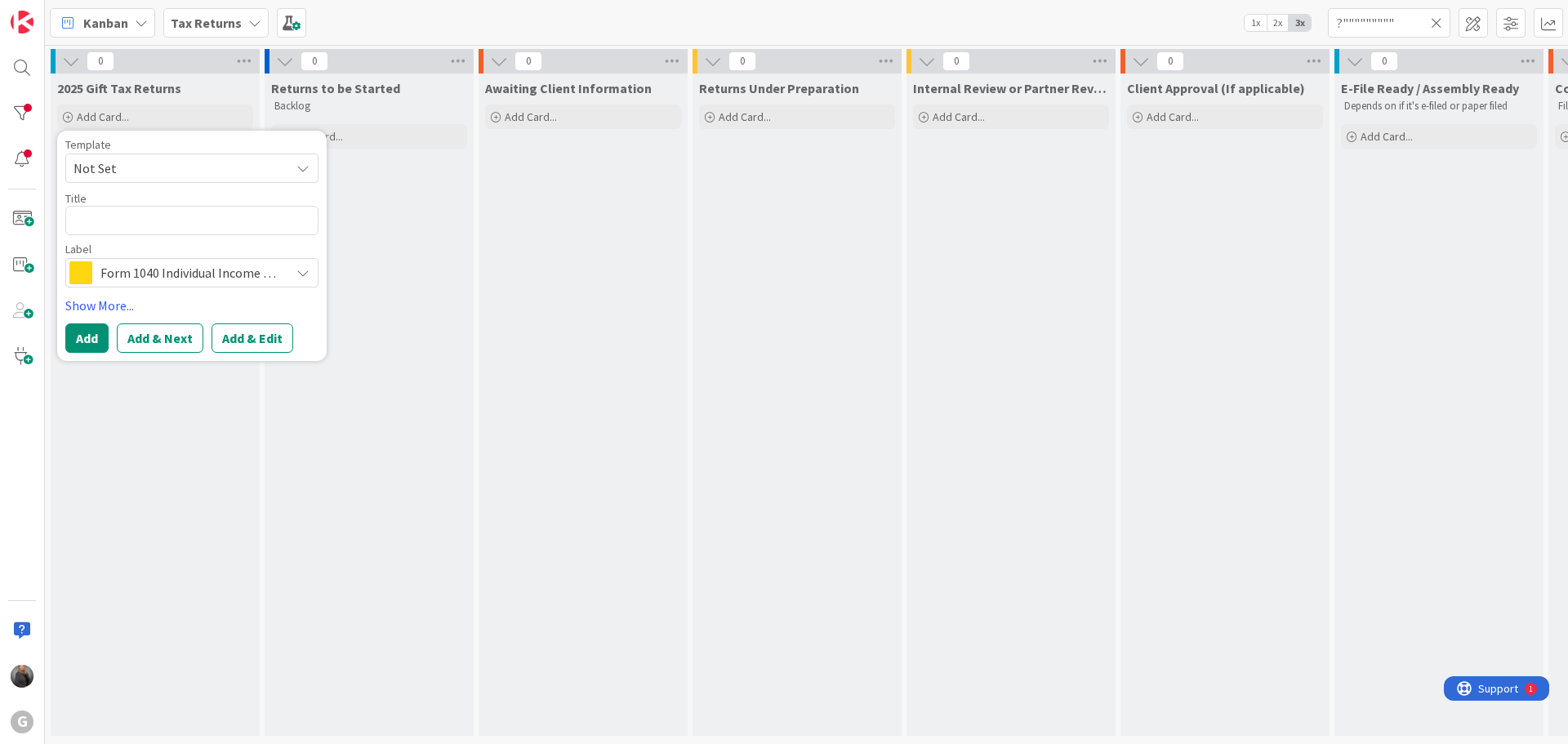
click at [478, 255] on div "Awaiting Client Information Add Card..." at bounding box center [582, 404] width 209 height 663
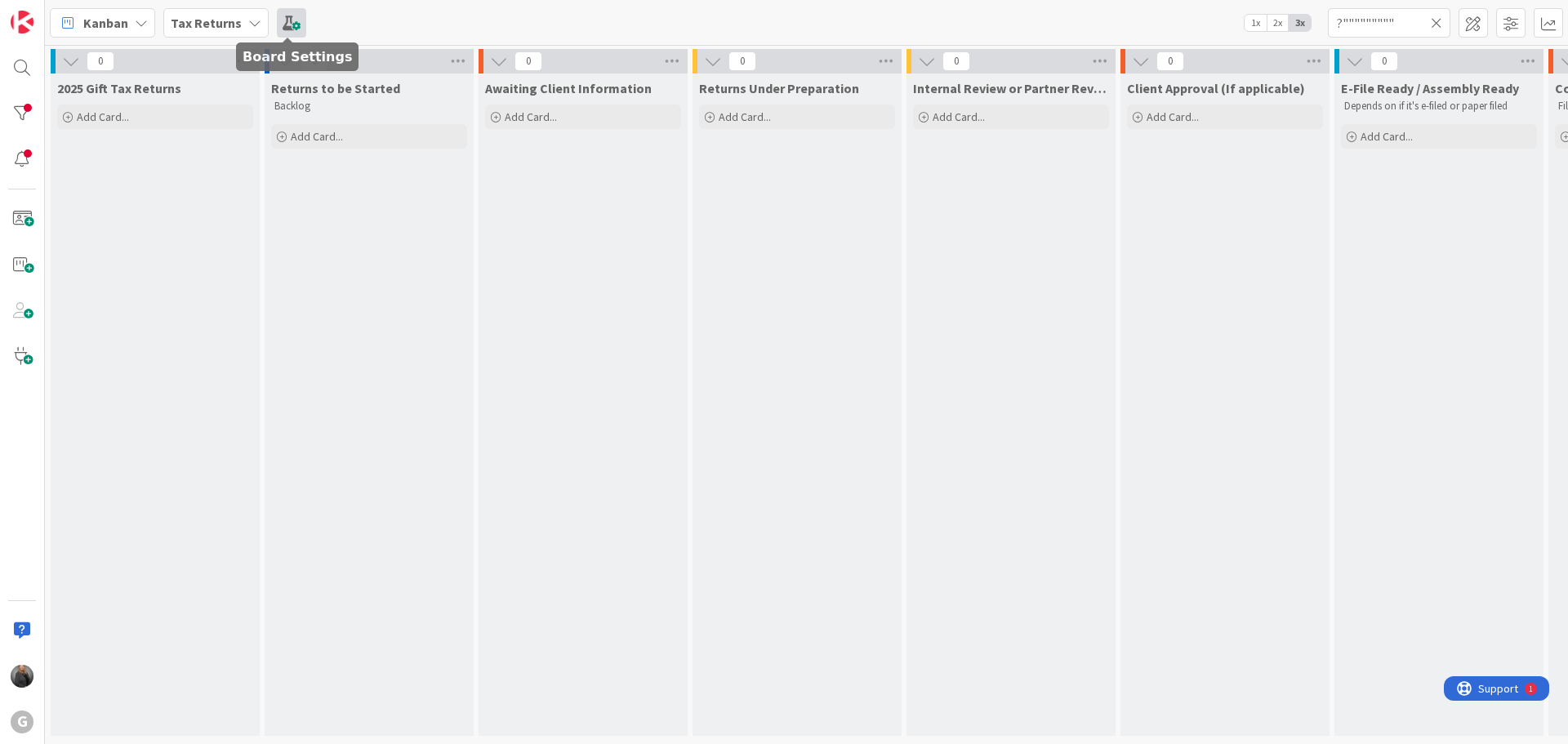
click at [284, 24] on span at bounding box center [292, 23] width 29 height 29
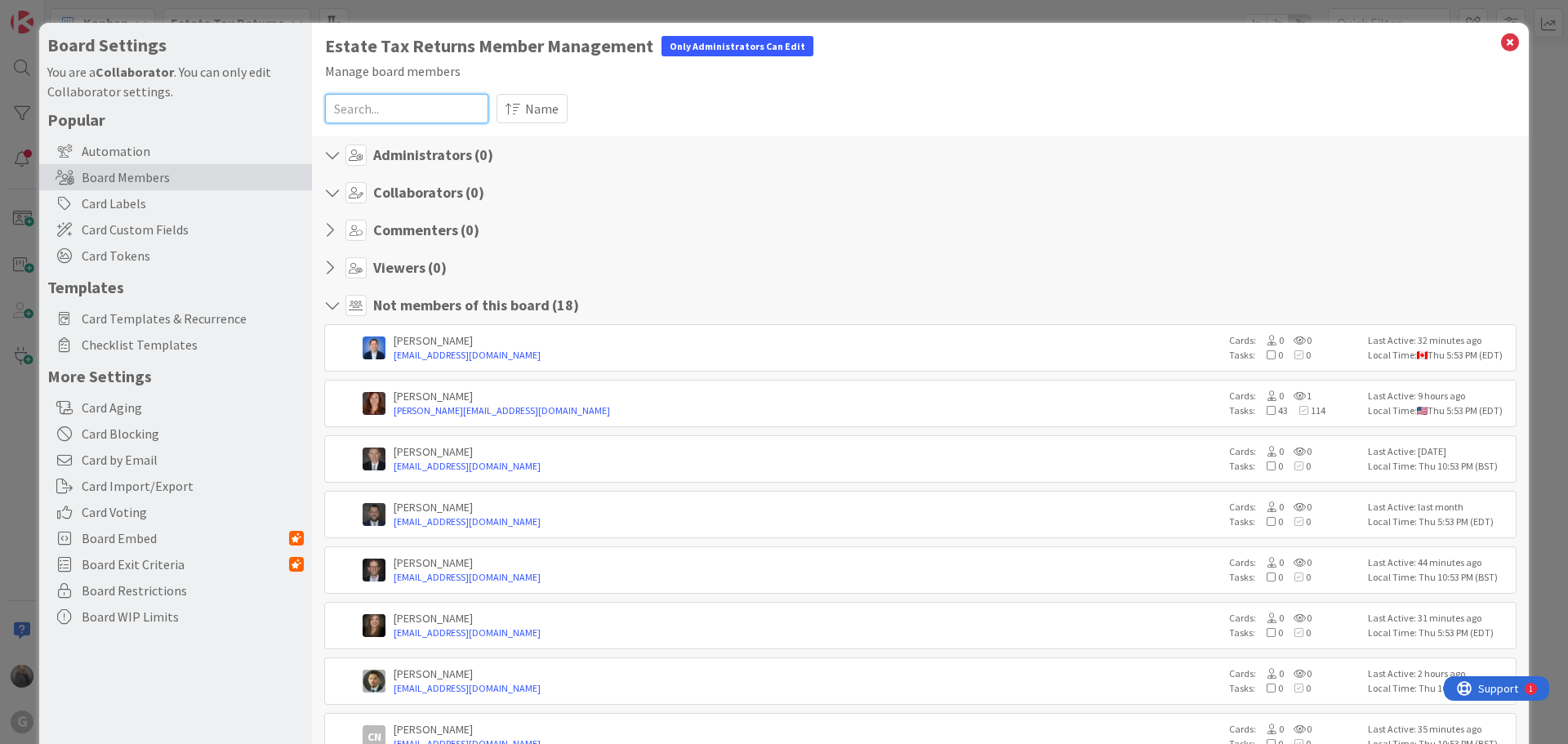
type input "?""""""""""
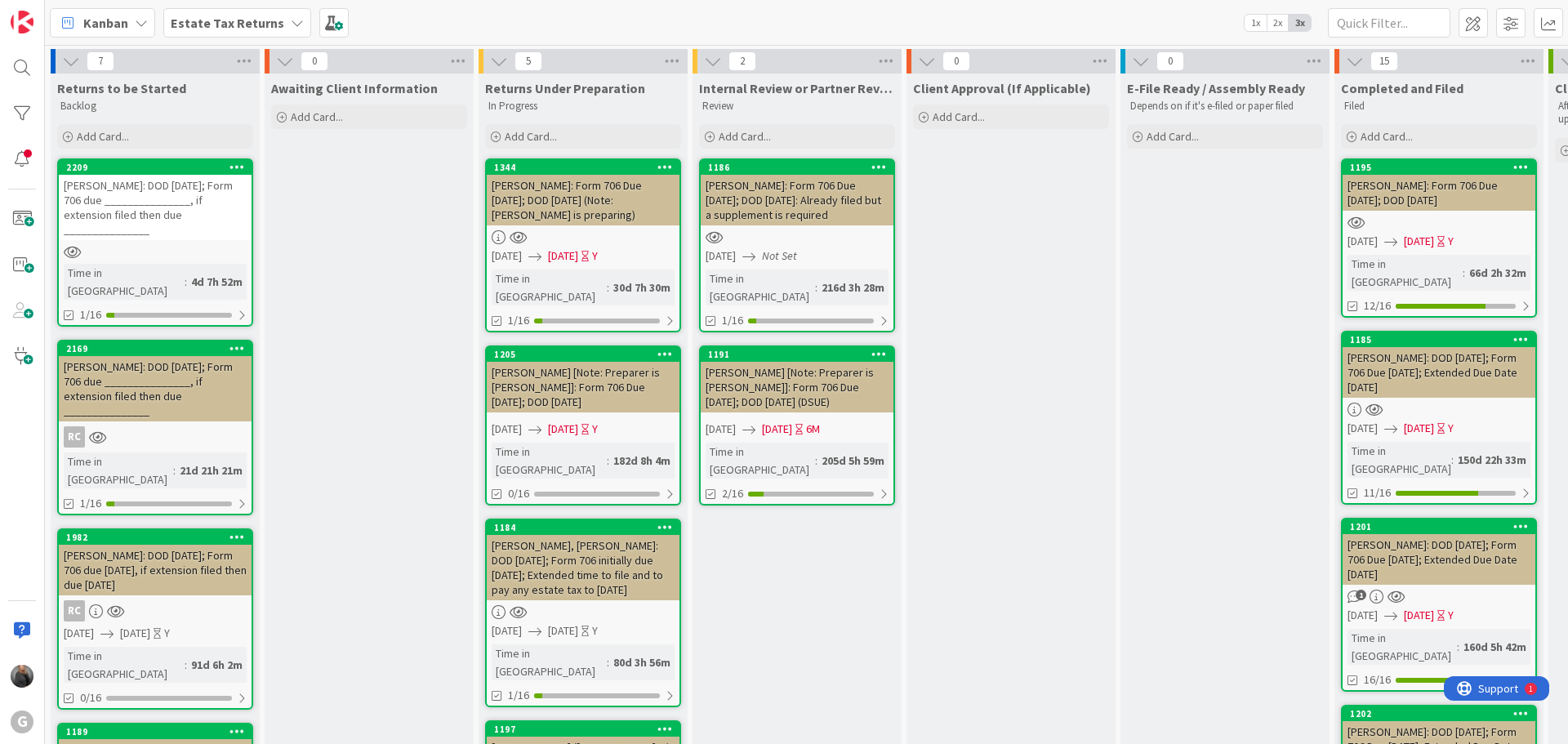
click at [207, 15] on b "Estate Tax Returns" at bounding box center [228, 23] width 114 height 17
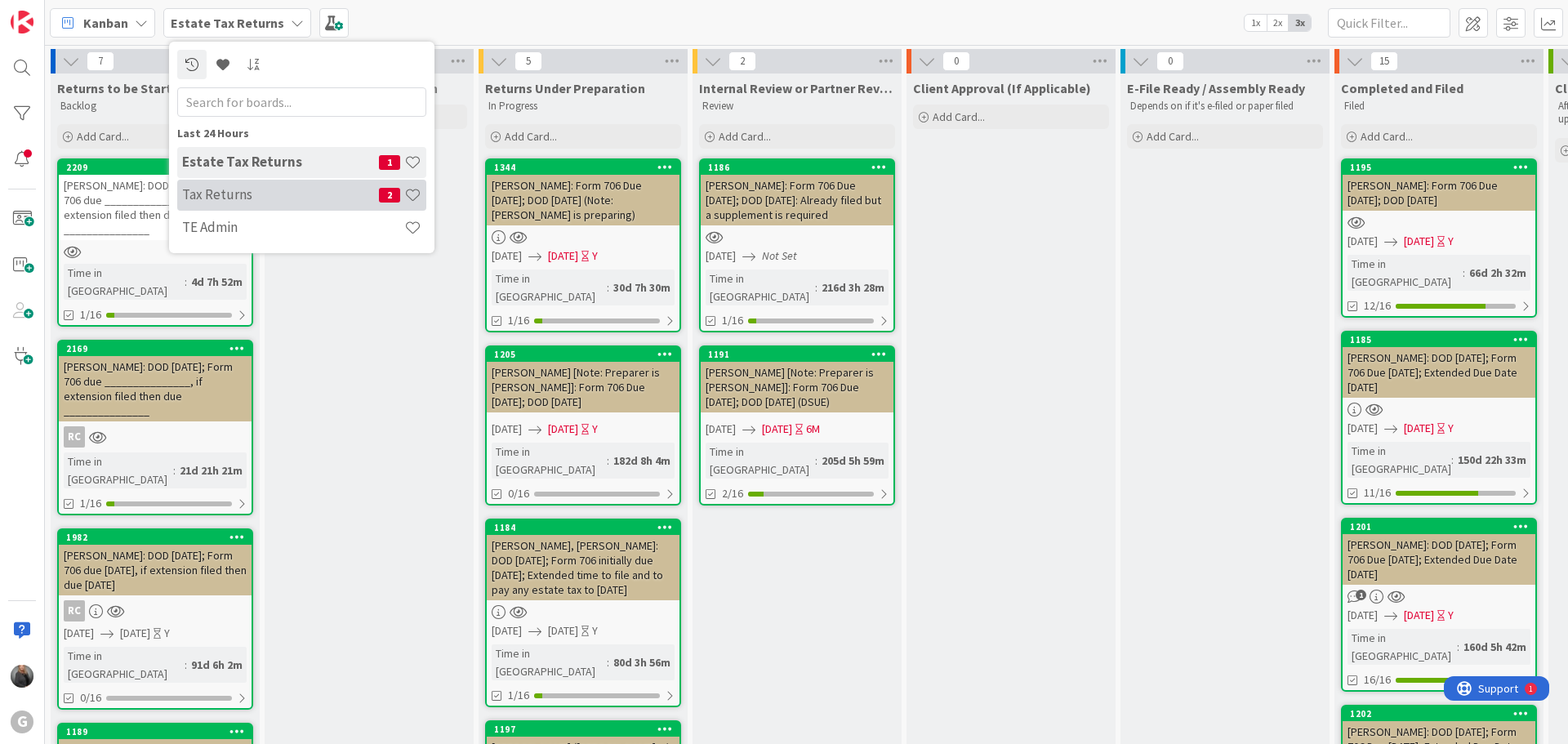
click at [202, 191] on h4 "Tax Returns" at bounding box center [280, 194] width 196 height 17
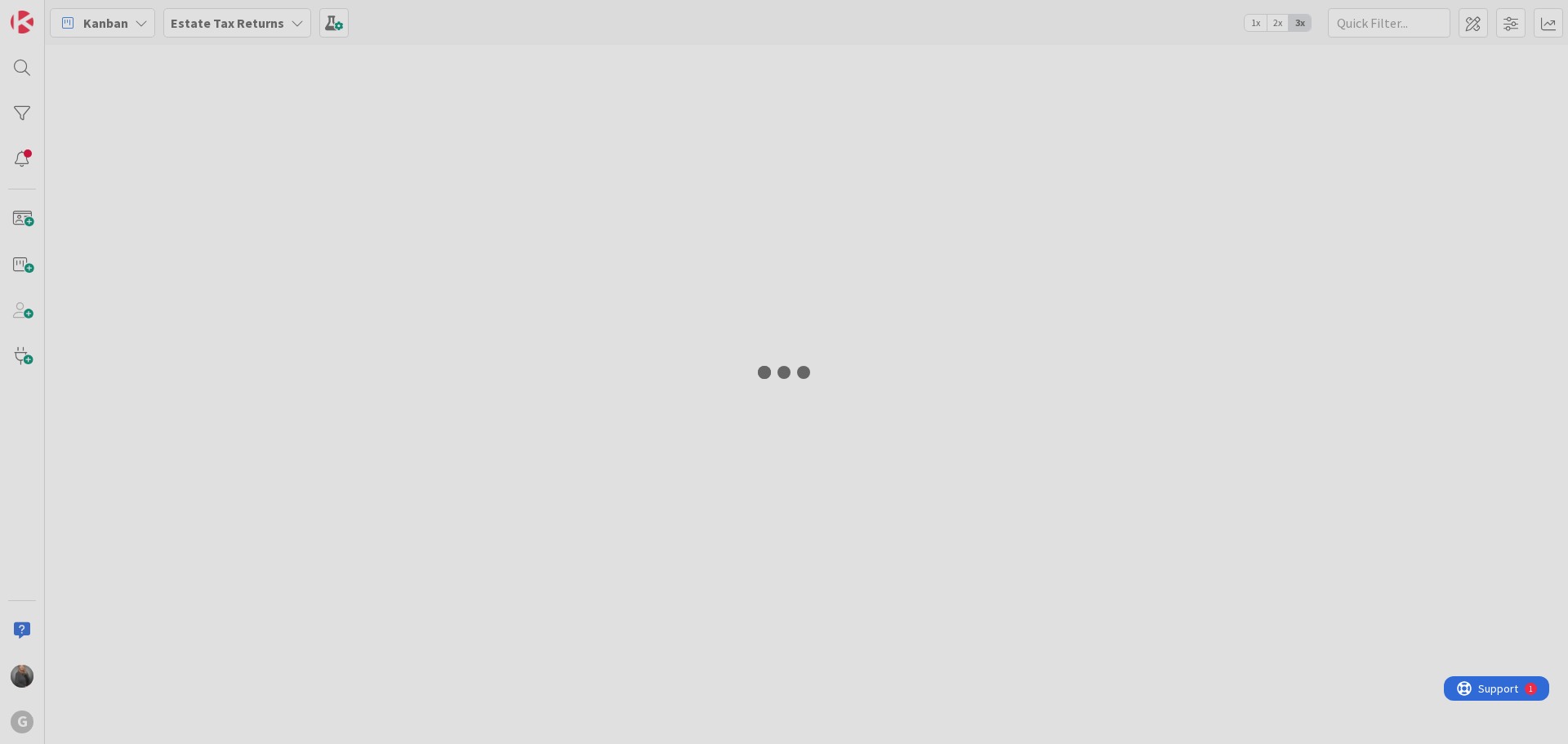
type input "?""""""""""
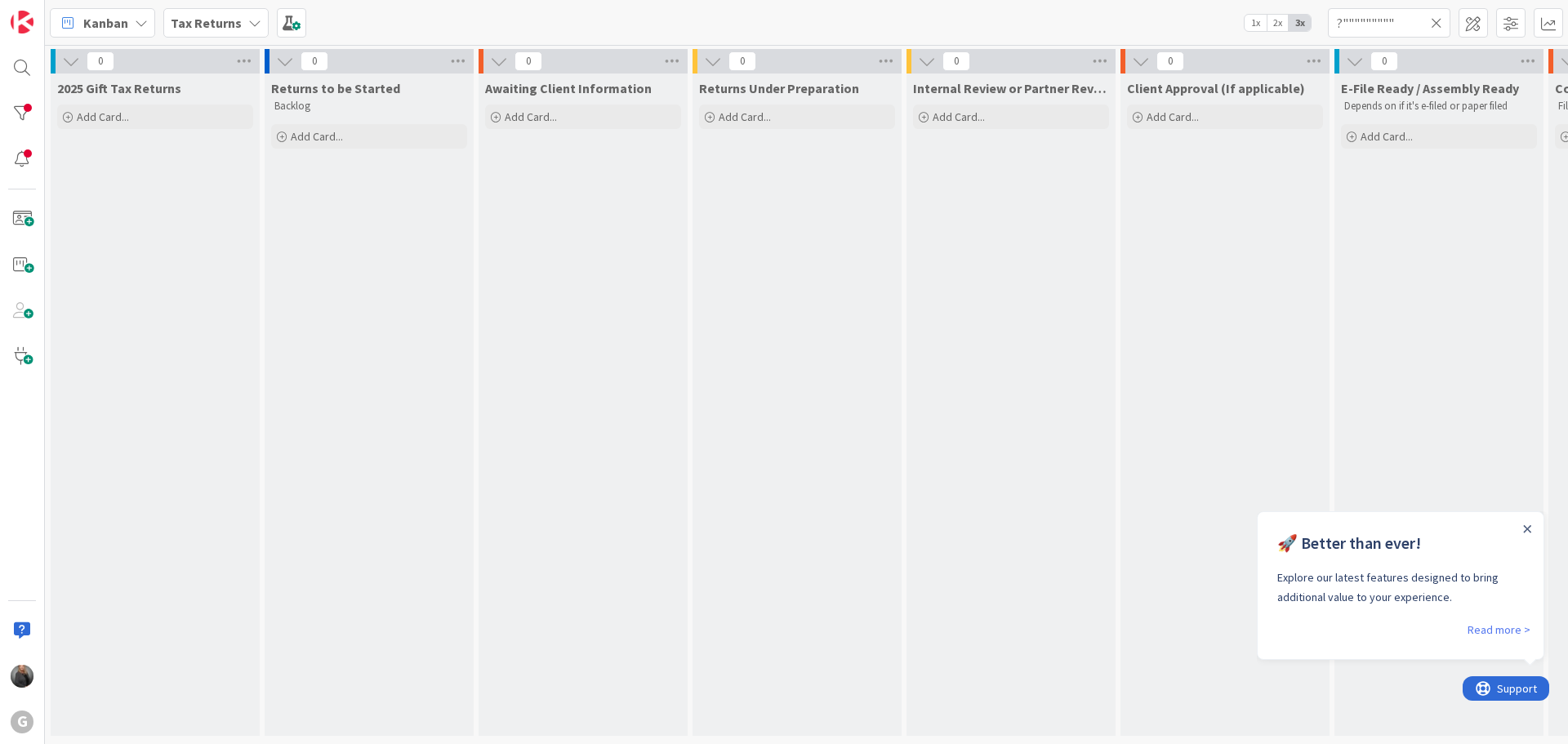
click at [1532, 527] on div at bounding box center [1527, 528] width 13 height 13
click at [1527, 528] on icon "Close Announcement" at bounding box center [1527, 528] width 7 height 7
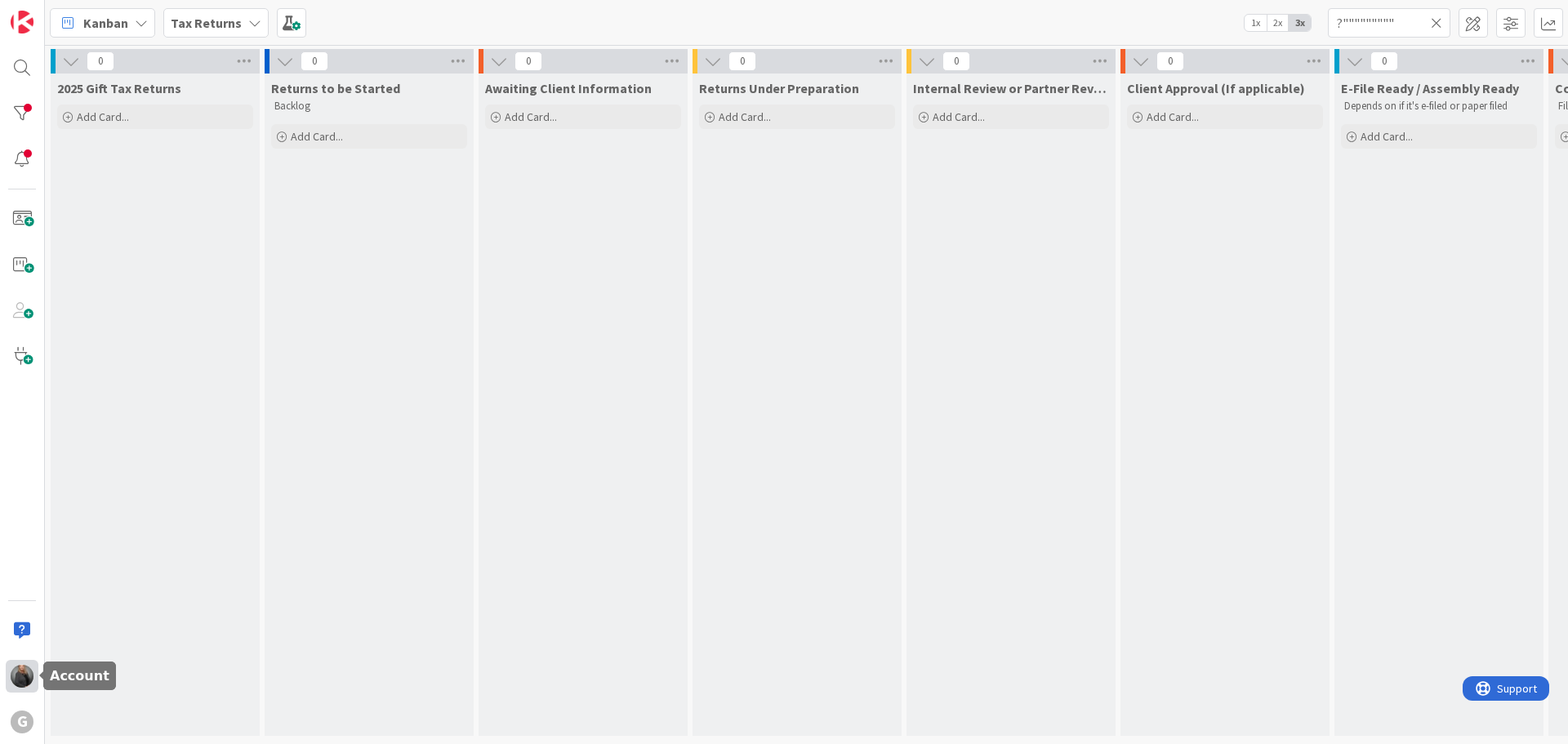
click at [28, 669] on img at bounding box center [22, 675] width 23 height 23
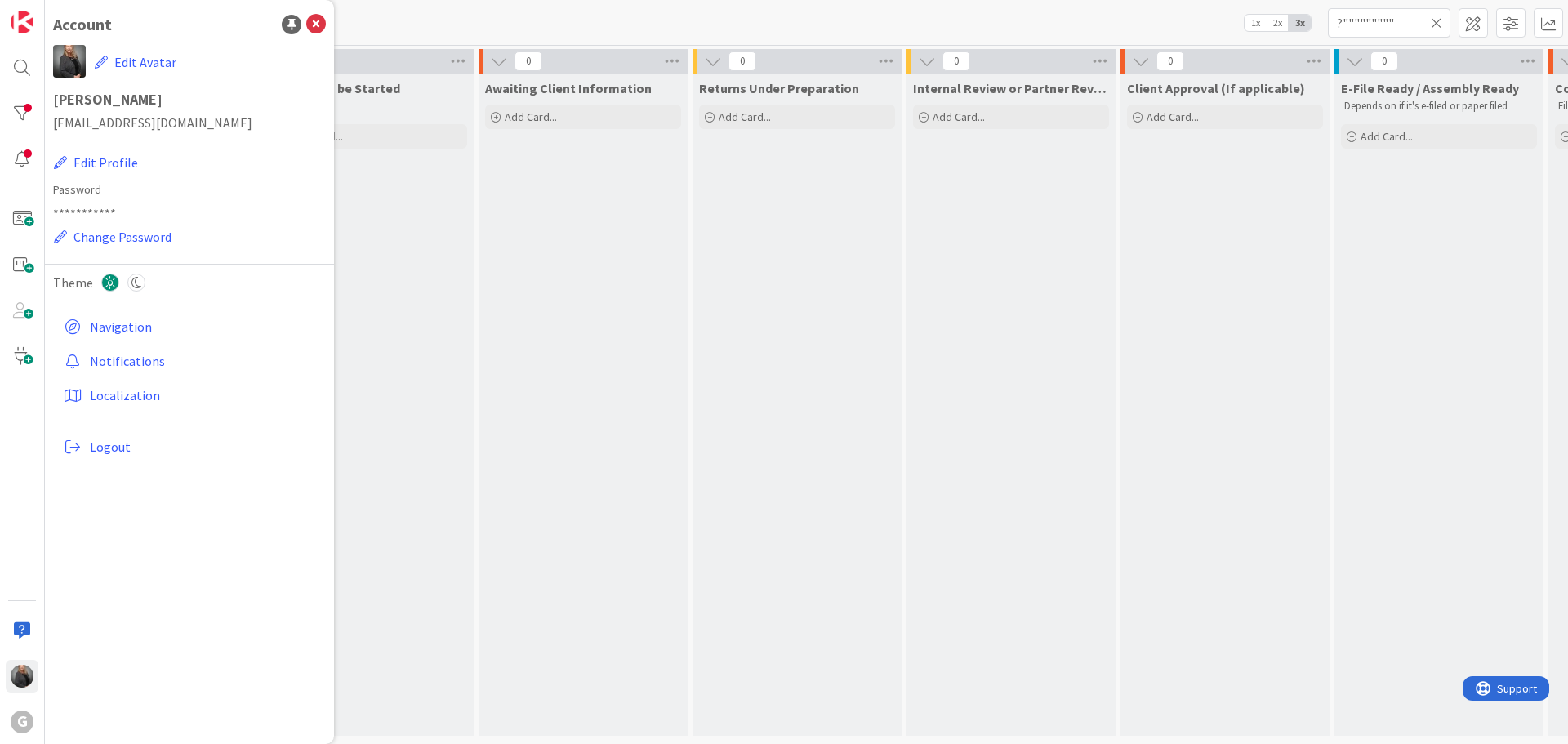
click at [444, 160] on div "Returns to be Started Backlog Add Card..." at bounding box center [369, 404] width 209 height 663
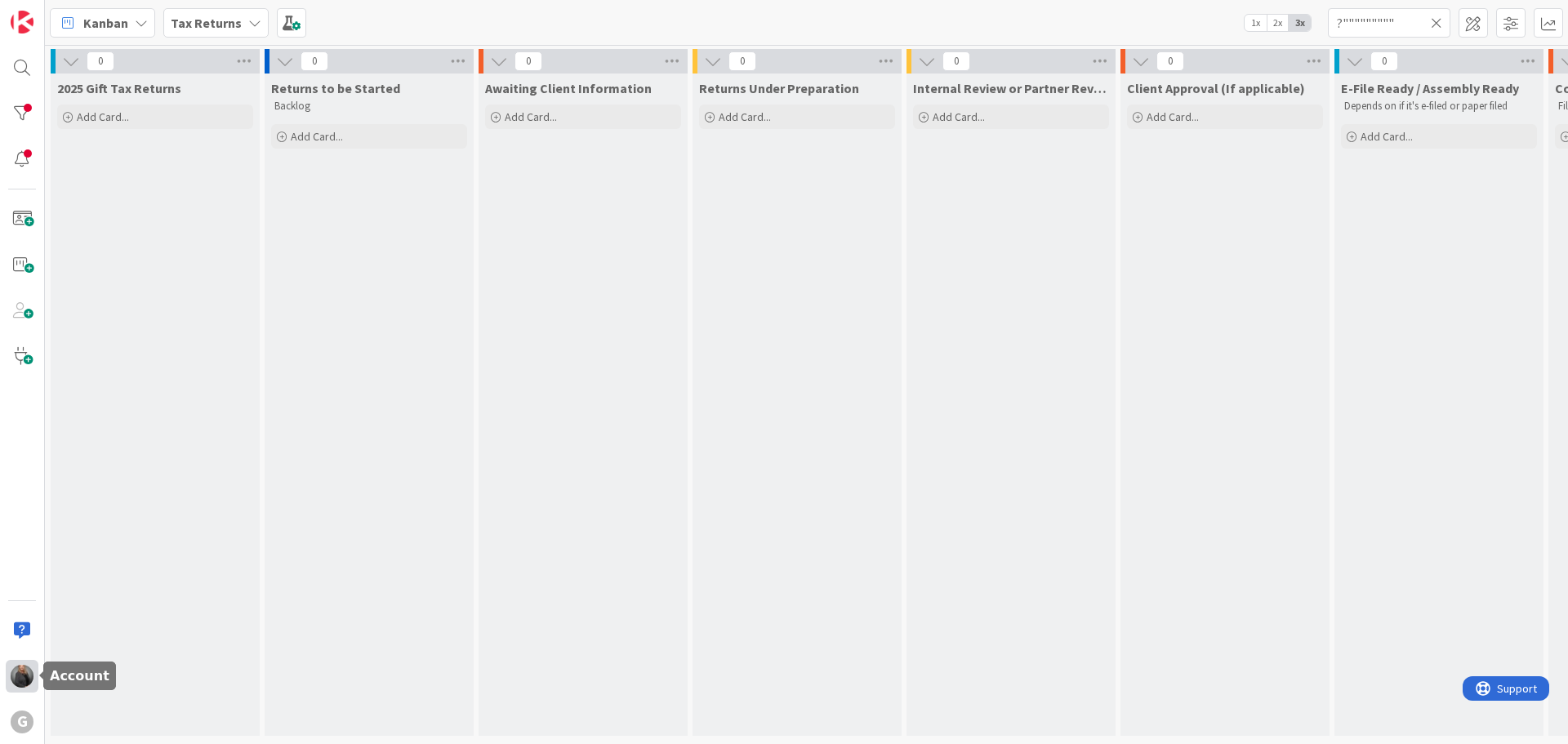
click at [27, 680] on img at bounding box center [22, 675] width 23 height 23
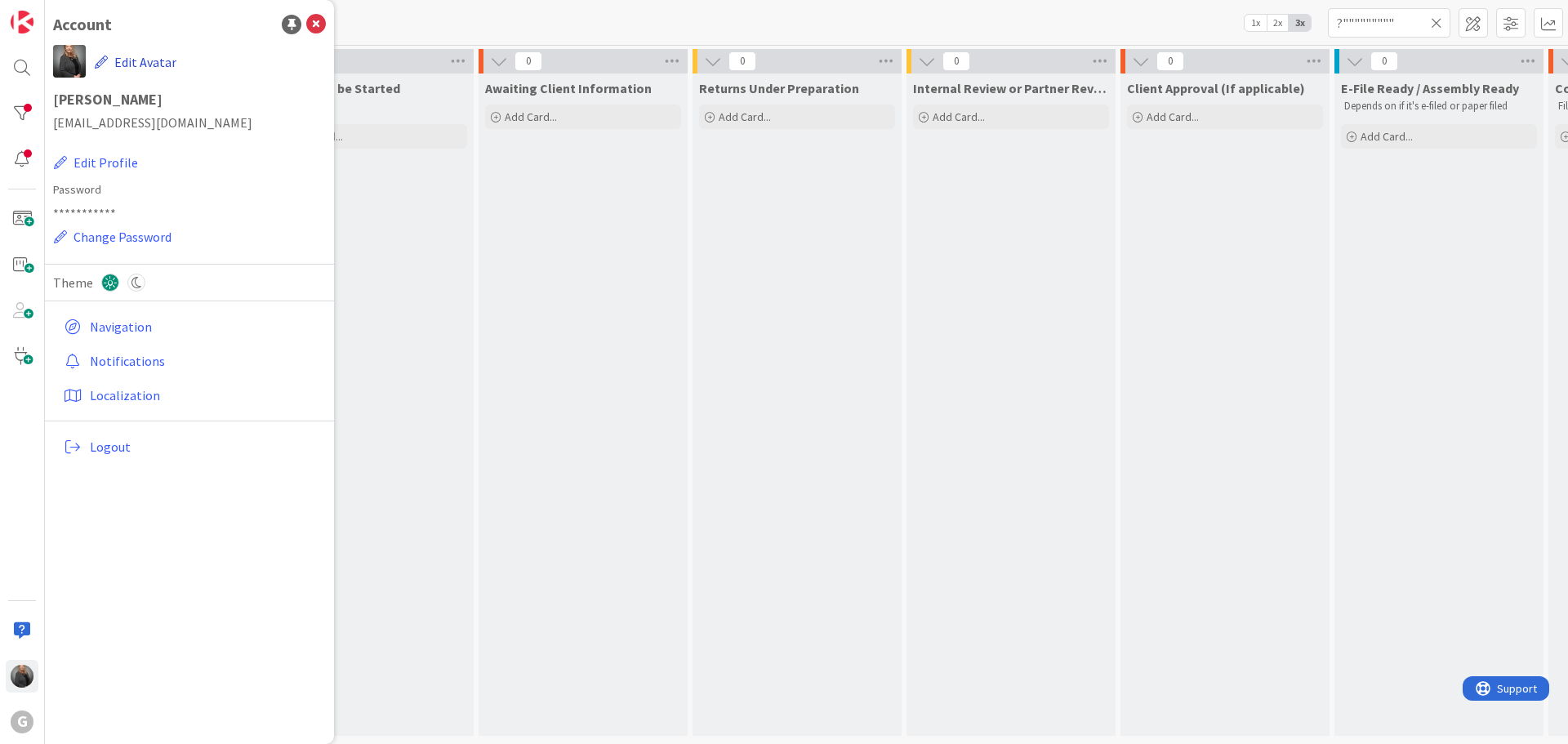
click at [136, 59] on button "Edit Avatar" at bounding box center [135, 62] width 83 height 34
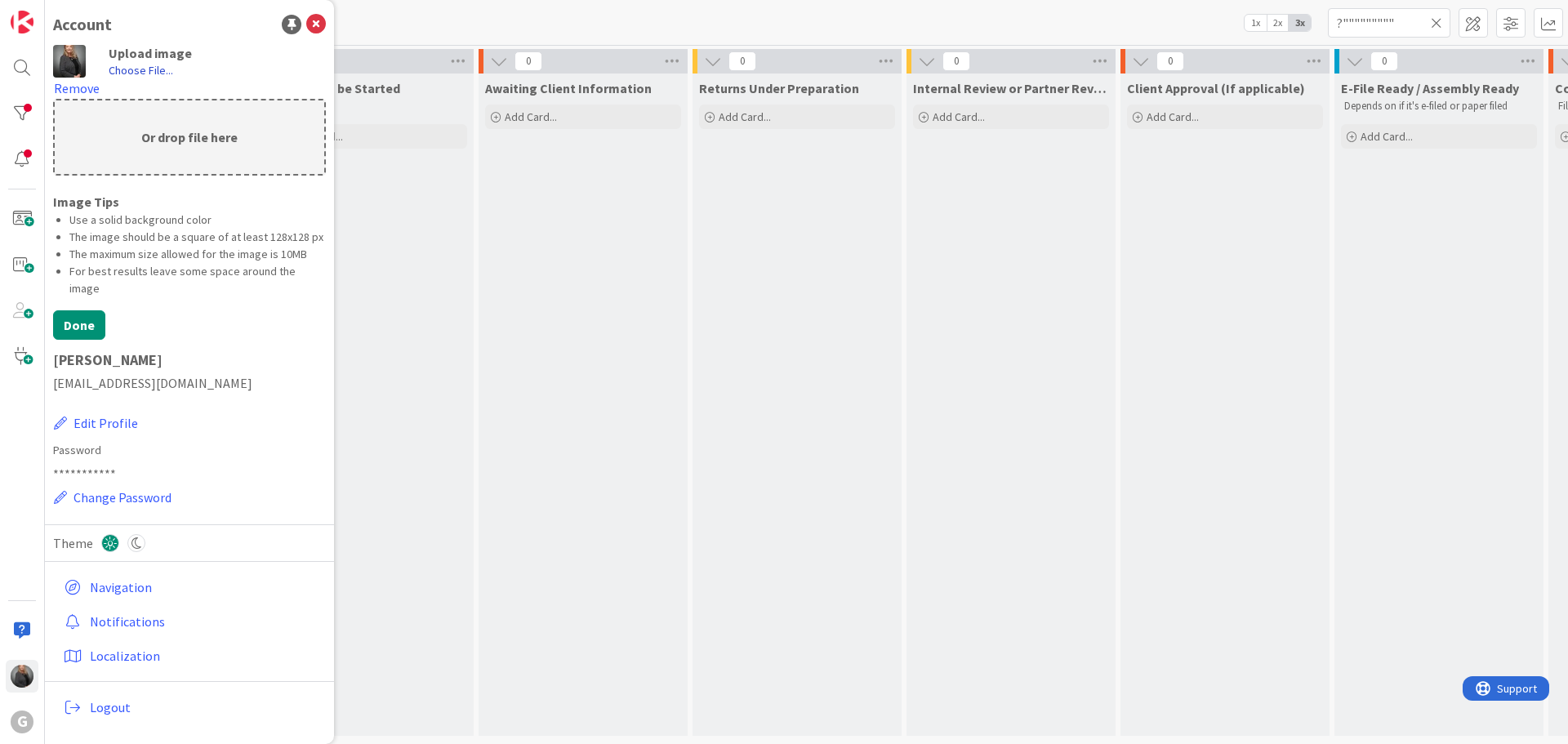
click at [134, 70] on label "Choose File..." at bounding box center [141, 70] width 65 height 17
click at [45, 0] on input "Choose File..." at bounding box center [45, 0] width 0 height 0
click at [306, 23] on icon at bounding box center [316, 25] width 20 height 20
